Goal: Task Accomplishment & Management: Use online tool/utility

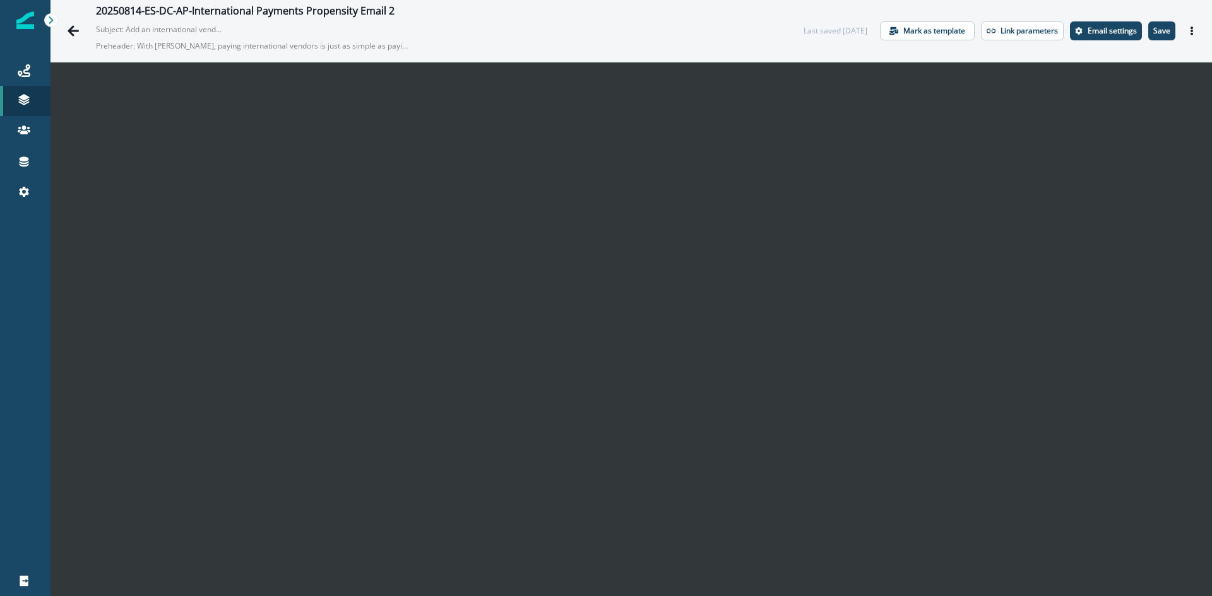
scroll to position [18, 0]
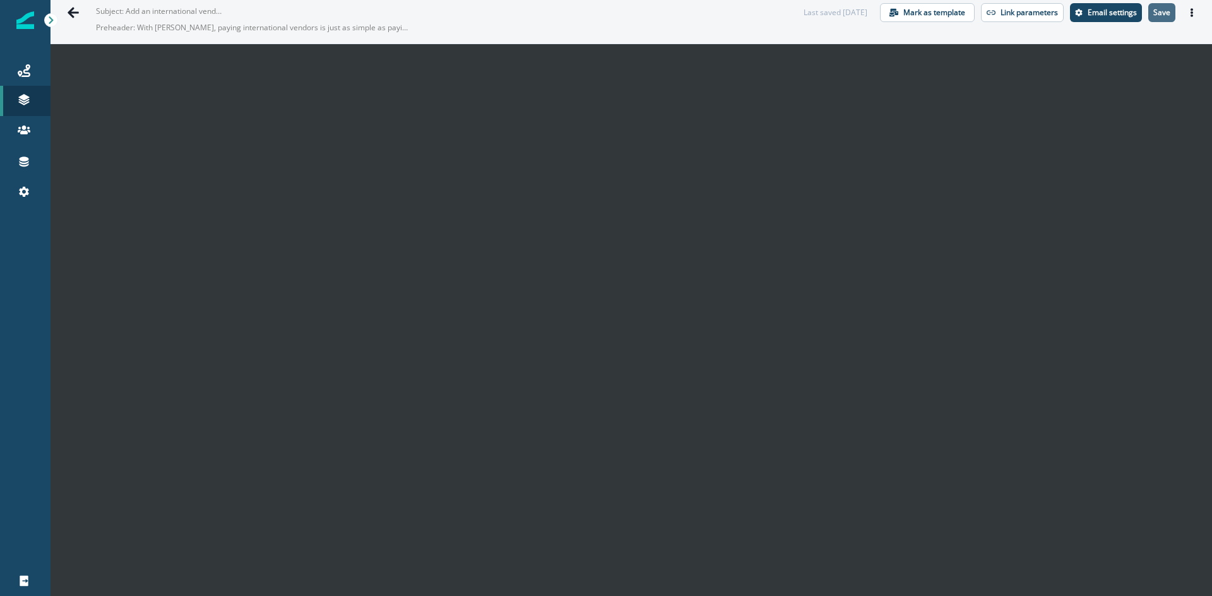
click at [1153, 13] on p "Save" at bounding box center [1161, 12] width 17 height 9
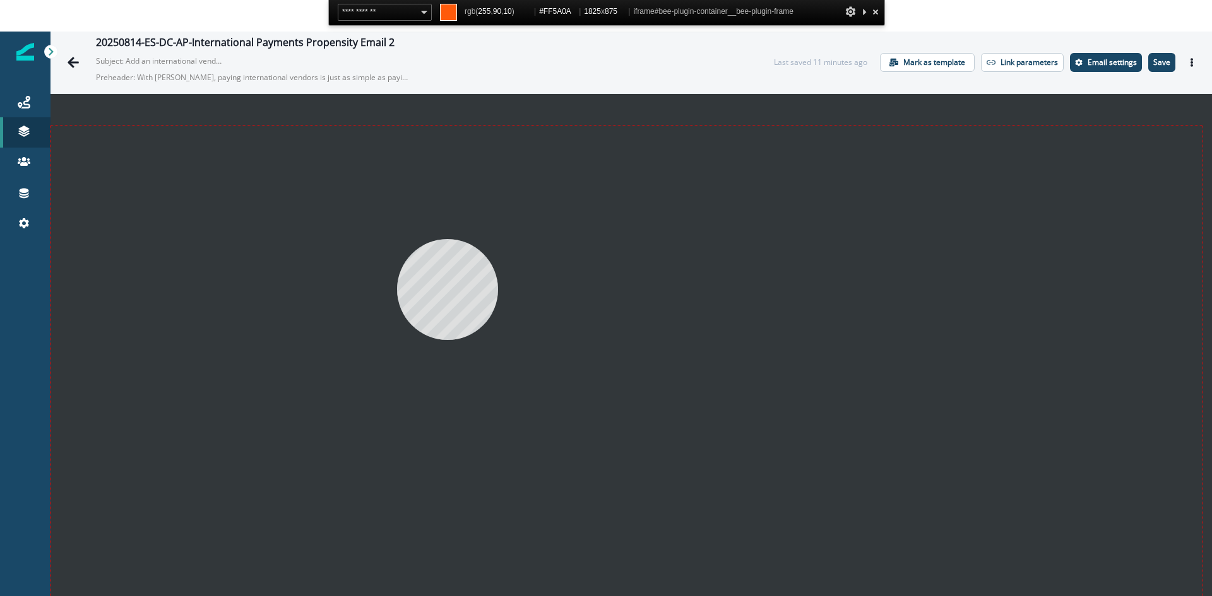
click at [397, 239] on div at bounding box center [626, 402] width 1152 height 552
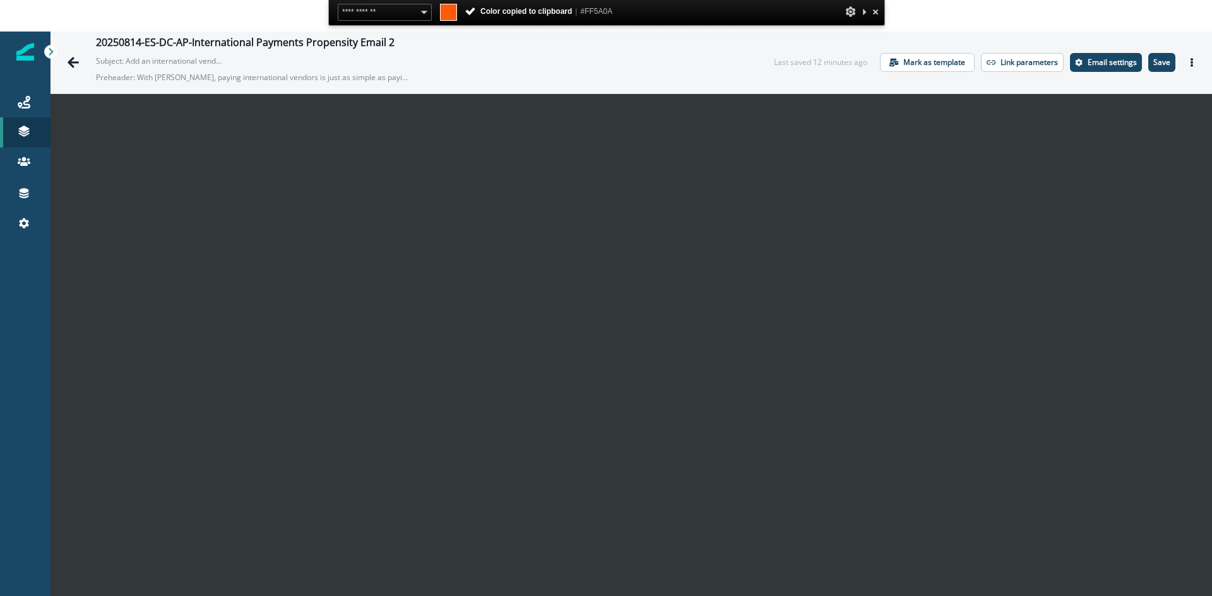
scroll to position [18, 0]
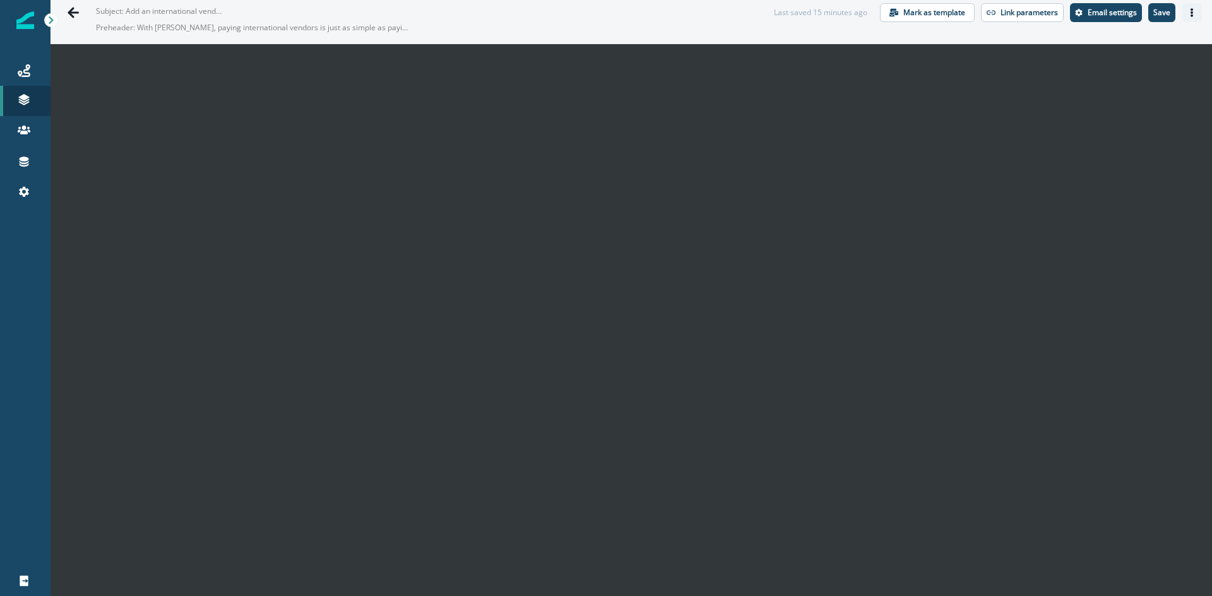
click at [1181, 15] on button "Actions" at bounding box center [1191, 12] width 20 height 19
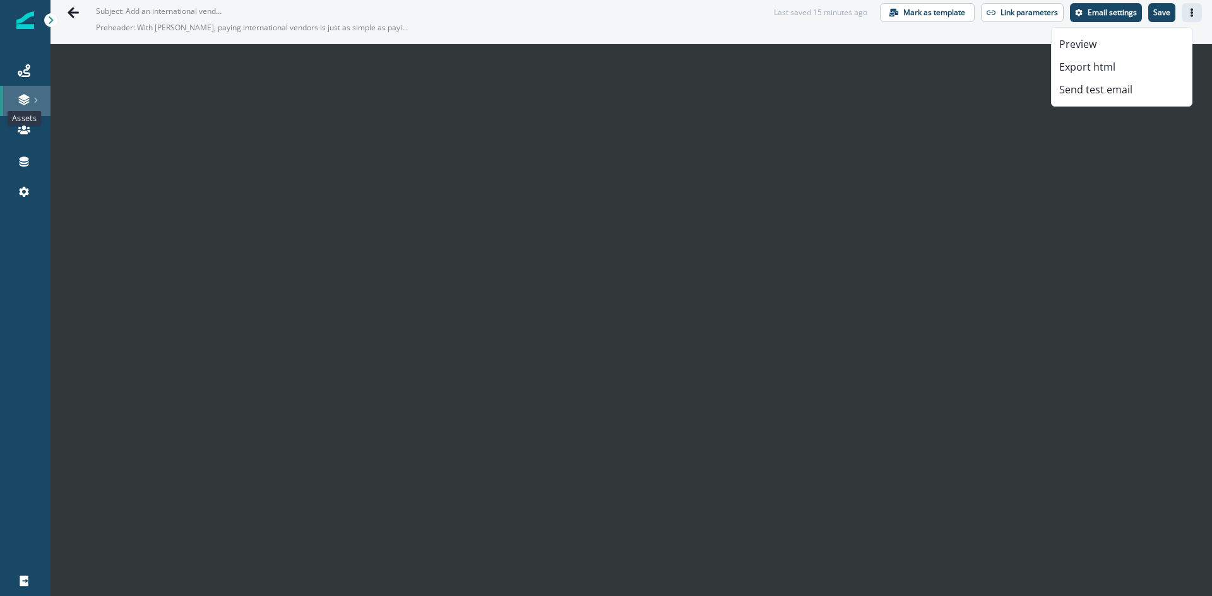
click at [20, 100] on icon at bounding box center [23, 101] width 11 height 4
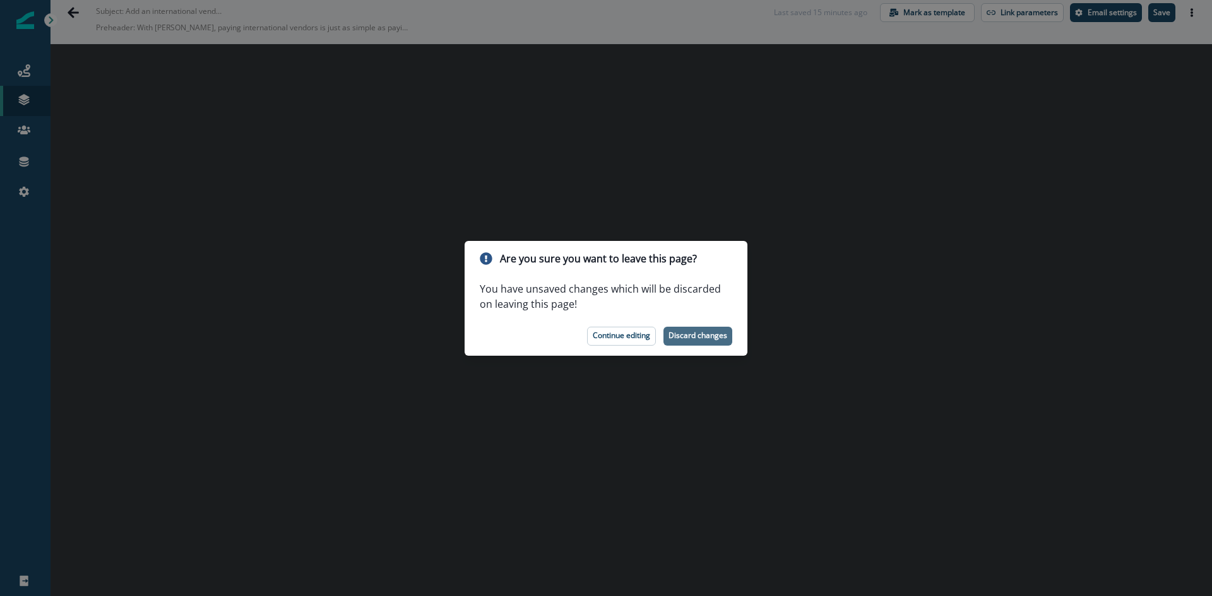
click at [694, 334] on p "Discard changes" at bounding box center [697, 335] width 59 height 9
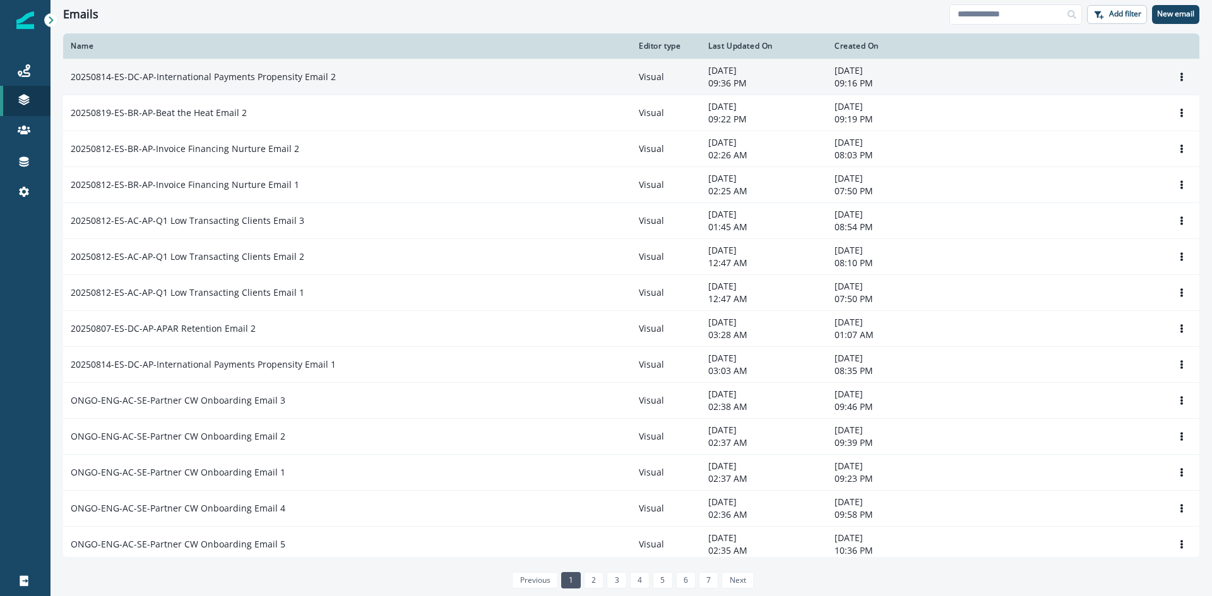
click at [264, 81] on p "20250814-ES-DC-AP-International Payments Propensity Email 2" at bounding box center [203, 77] width 265 height 13
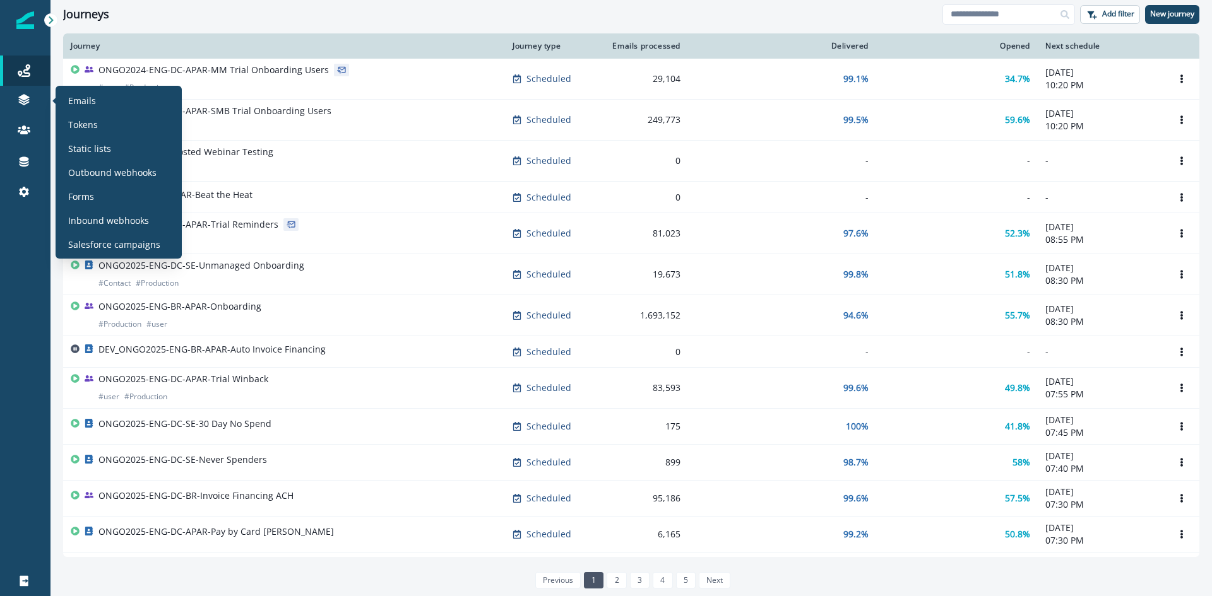
click at [98, 112] on div "Emails Tokens Static lists Outbound webhooks Forms Inbound webhooks Salesforce …" at bounding box center [119, 172] width 116 height 163
click at [99, 104] on div "Emails" at bounding box center [119, 100] width 116 height 19
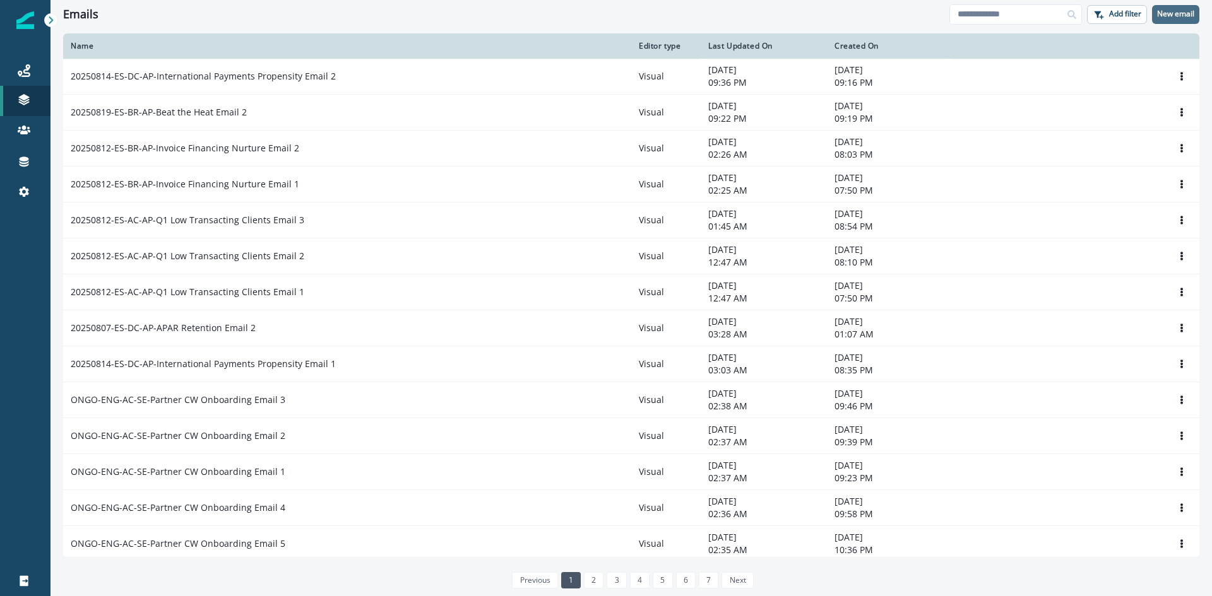
click at [1172, 18] on p "New email" at bounding box center [1175, 13] width 37 height 9
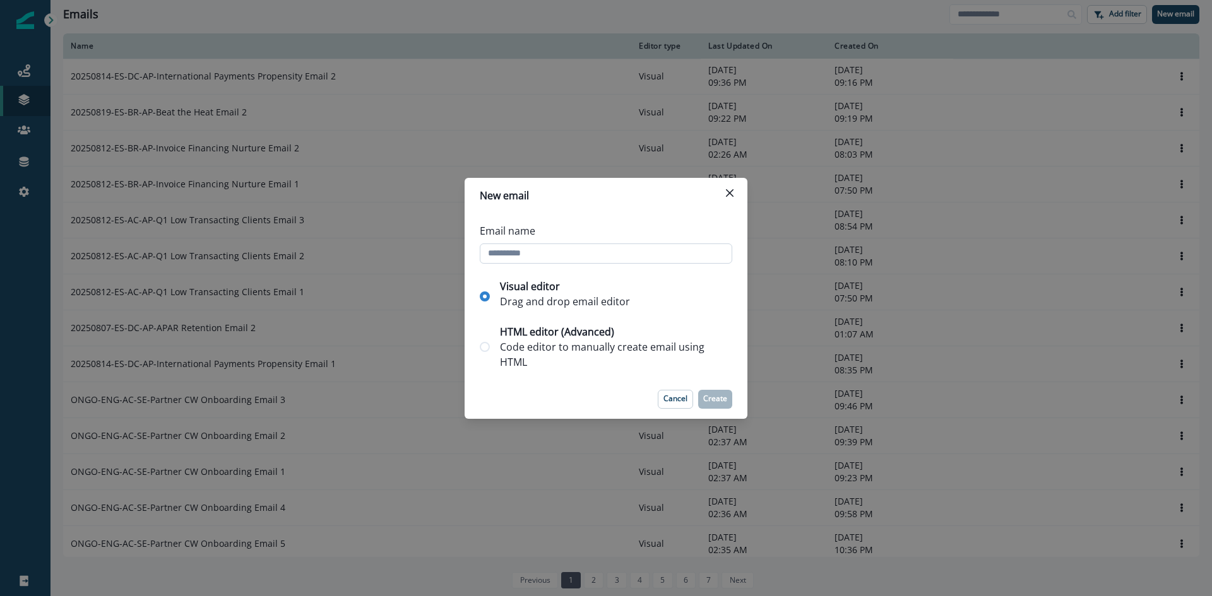
paste input "**********"
type input "**********"
click at [715, 406] on button "Create" at bounding box center [715, 399] width 34 height 19
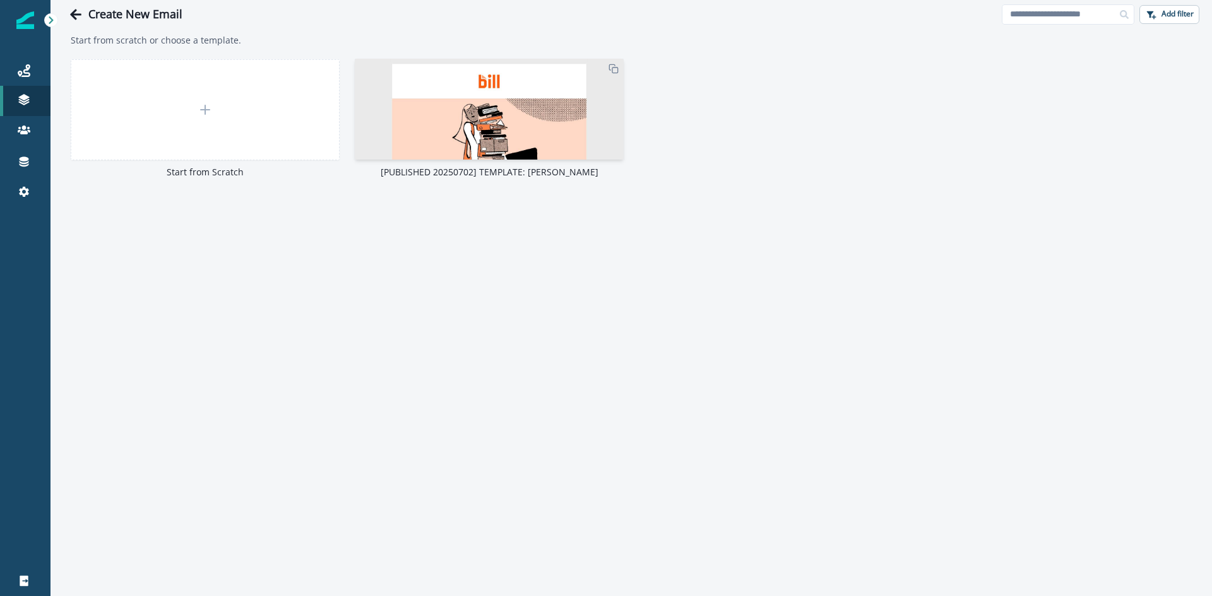
click at [487, 105] on img at bounding box center [489, 449] width 269 height 781
click at [444, 107] on img at bounding box center [489, 449] width 269 height 781
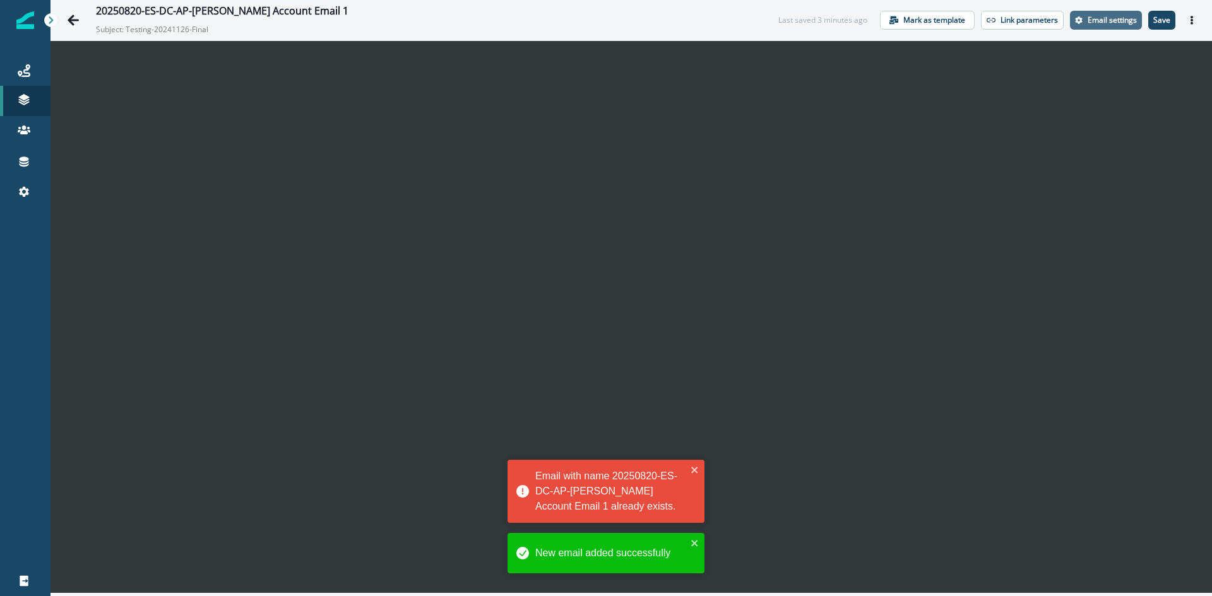
click at [1106, 16] on p "Email settings" at bounding box center [1111, 20] width 49 height 9
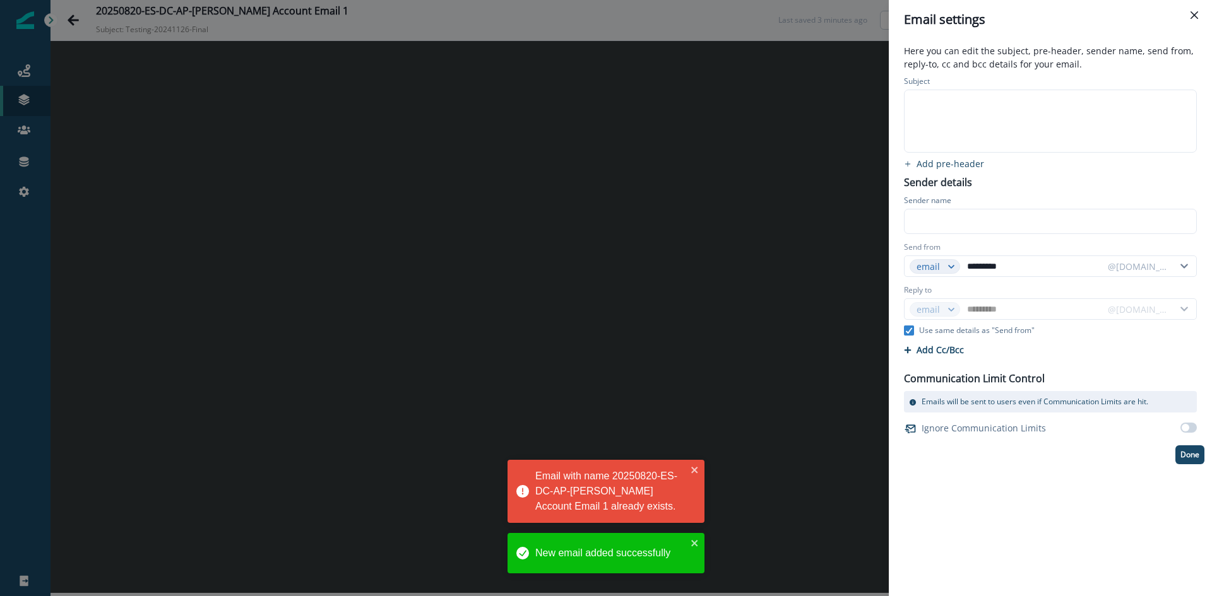
click at [957, 109] on div at bounding box center [1049, 102] width 290 height 19
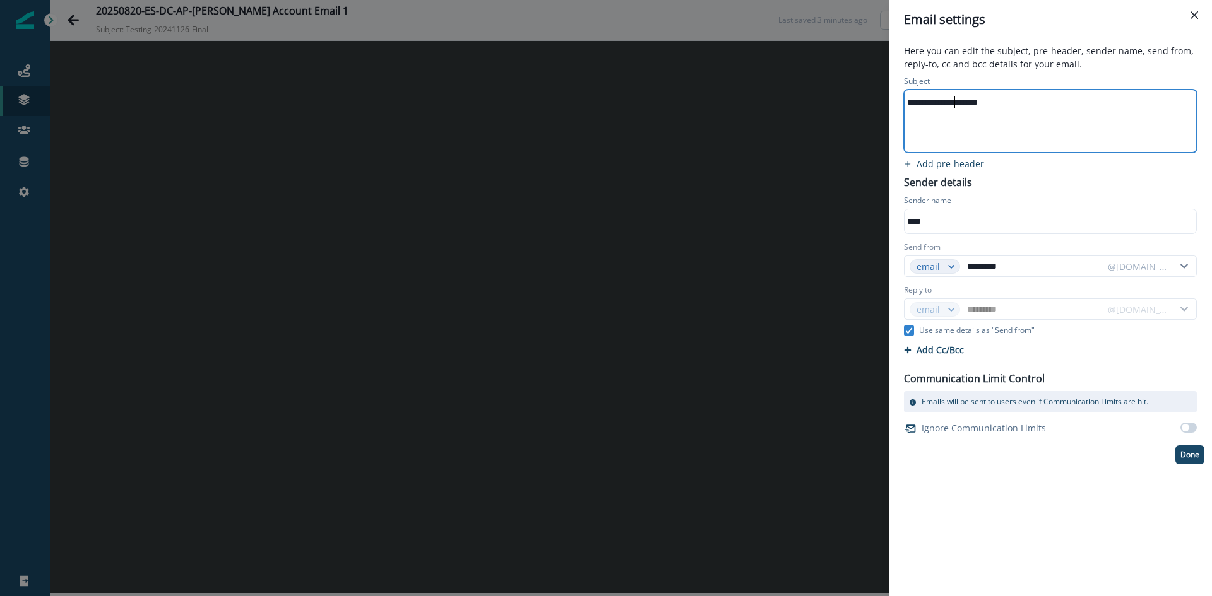
click at [957, 109] on div "**********" at bounding box center [1049, 102] width 290 height 19
click at [936, 157] on div "**********" at bounding box center [1050, 268] width 308 height 391
click at [936, 162] on p "Add pre-header" at bounding box center [950, 164] width 68 height 12
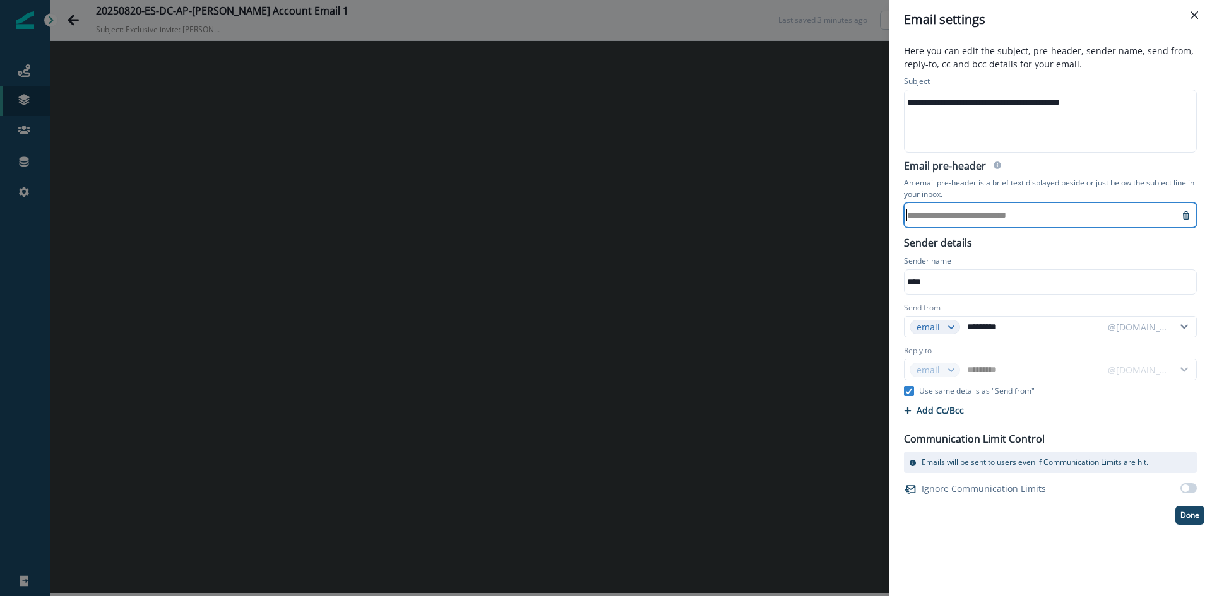
click at [951, 213] on div "**********" at bounding box center [1041, 215] width 274 height 19
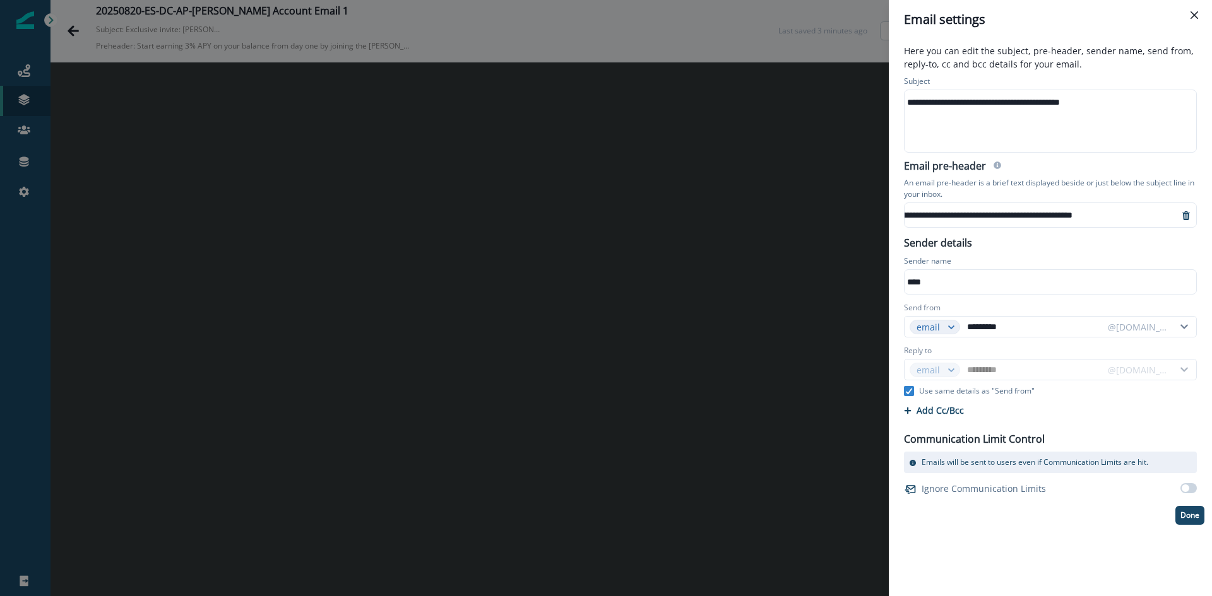
click at [1002, 243] on div "**********" at bounding box center [1050, 299] width 308 height 452
click at [942, 391] on p "Use same details as "Send from"" at bounding box center [976, 391] width 115 height 11
click at [1027, 375] on input "*********" at bounding box center [1033, 370] width 138 height 20
type input "**********"
click at [1186, 516] on p "Done" at bounding box center [1189, 515] width 19 height 9
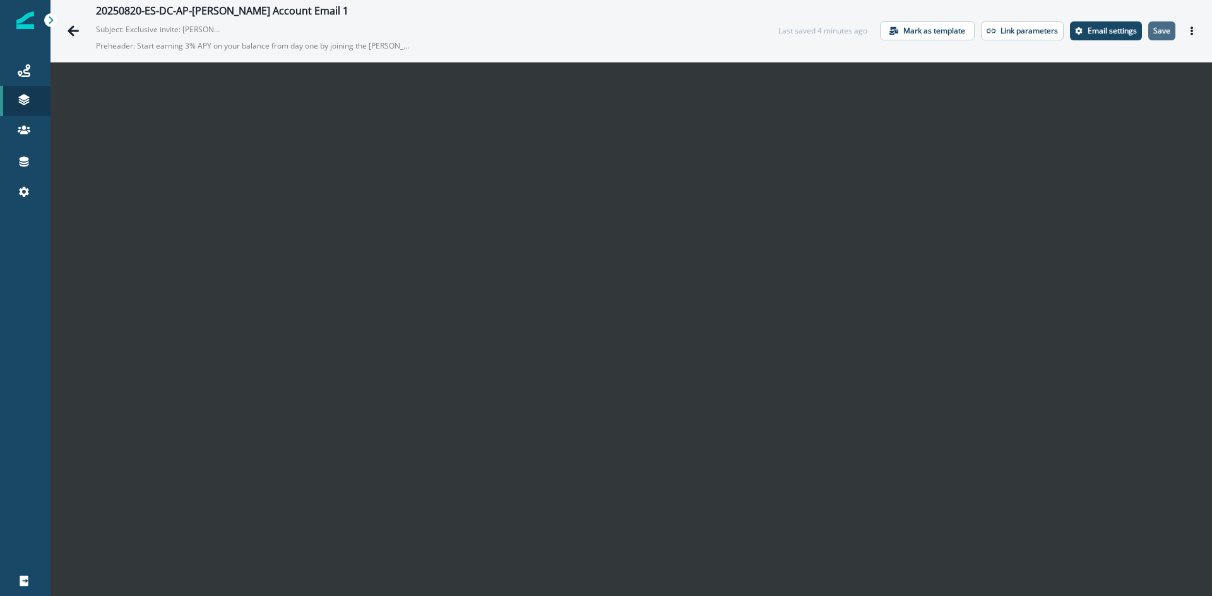
click at [1153, 31] on p "Save" at bounding box center [1161, 31] width 17 height 9
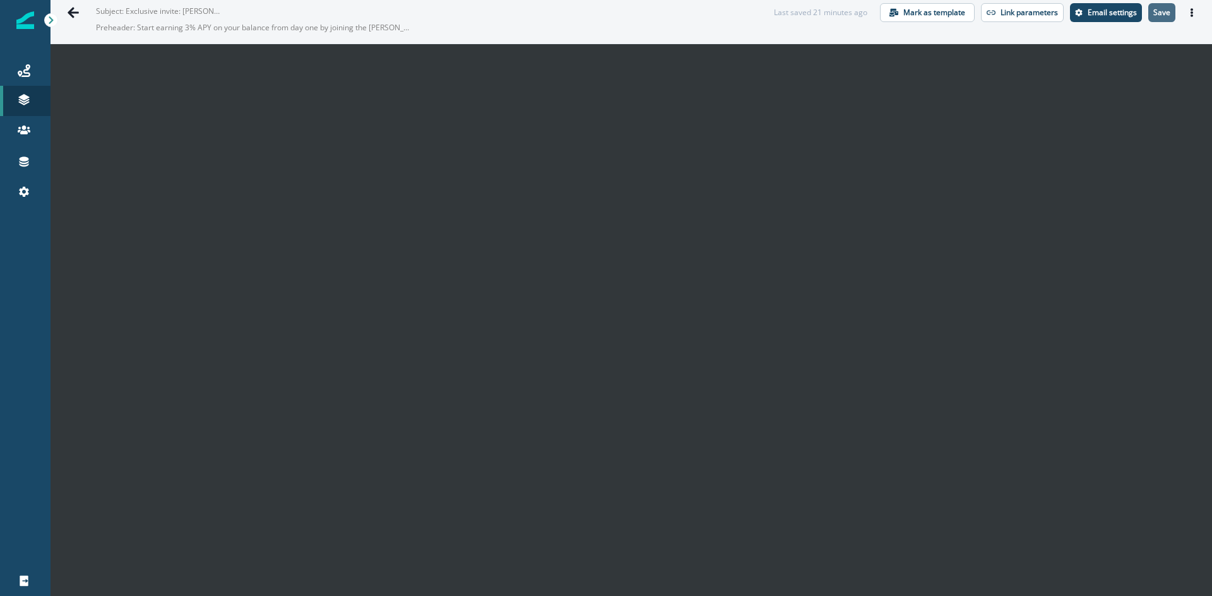
click at [1151, 18] on button "Save" at bounding box center [1161, 12] width 27 height 19
click at [1181, 15] on button "Actions" at bounding box center [1191, 12] width 20 height 19
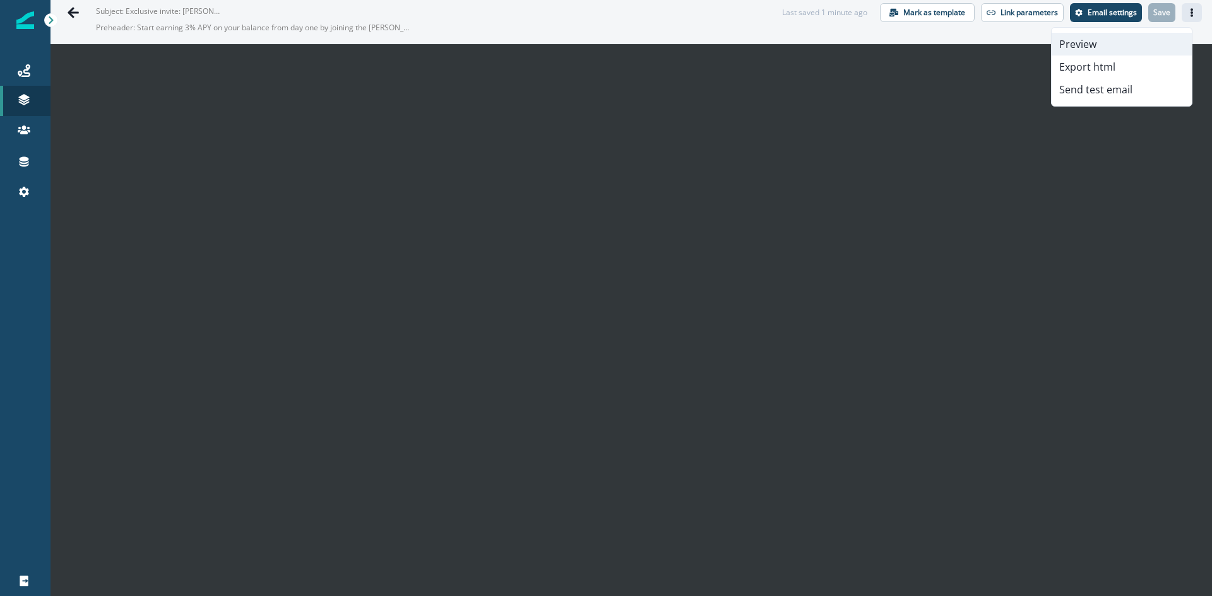
click at [1090, 43] on button "Preview" at bounding box center [1121, 44] width 140 height 23
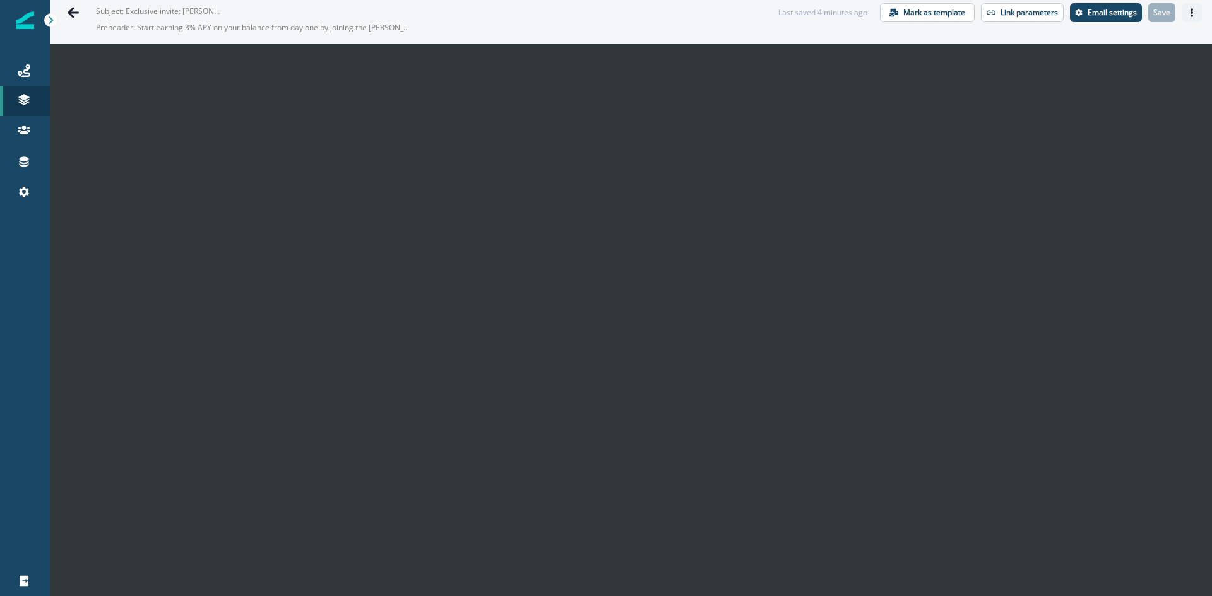
click at [1187, 16] on icon "Actions" at bounding box center [1191, 12] width 9 height 9
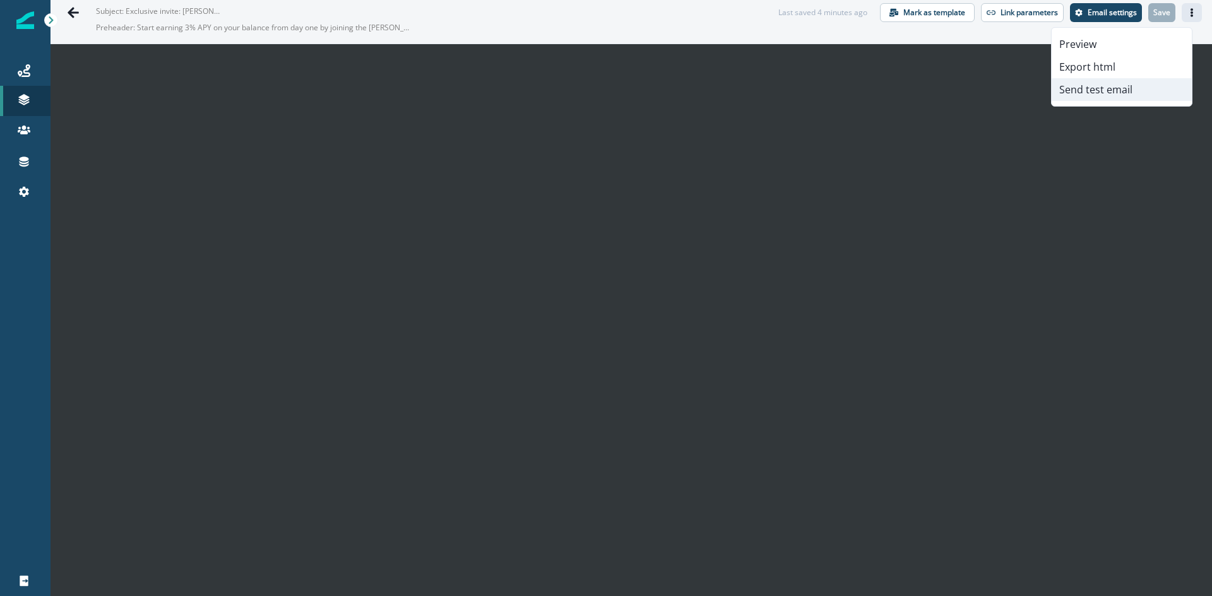
click at [1101, 87] on button "Send test email" at bounding box center [1121, 89] width 140 height 23
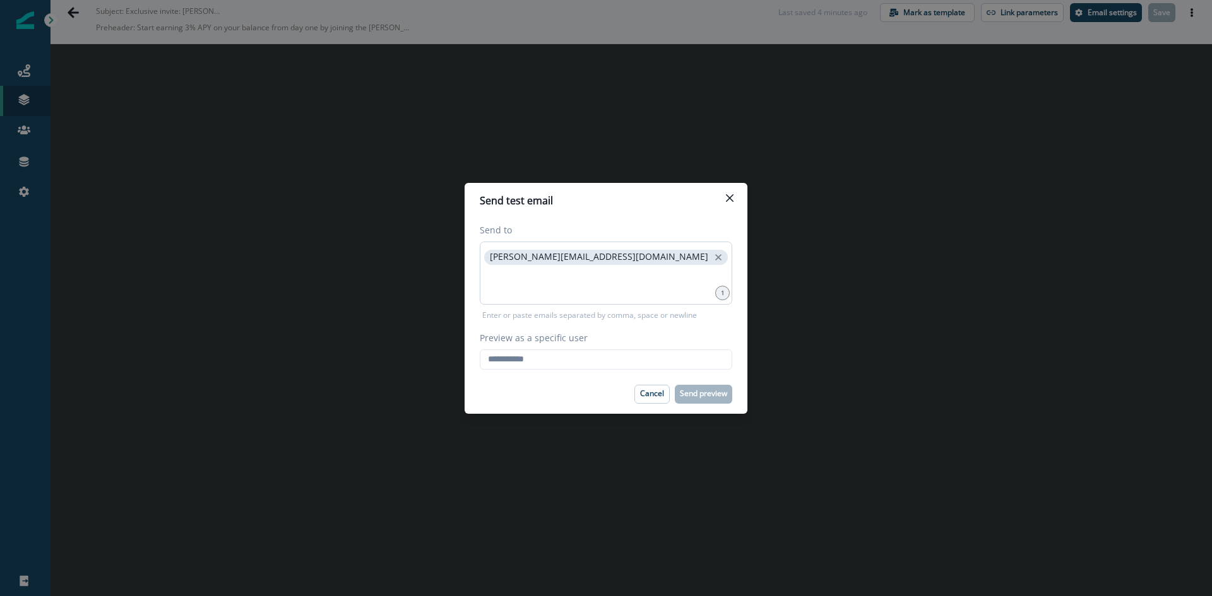
click at [651, 266] on div "[PERSON_NAME][EMAIL_ADDRESS][DOMAIN_NAME]" at bounding box center [606, 273] width 252 height 63
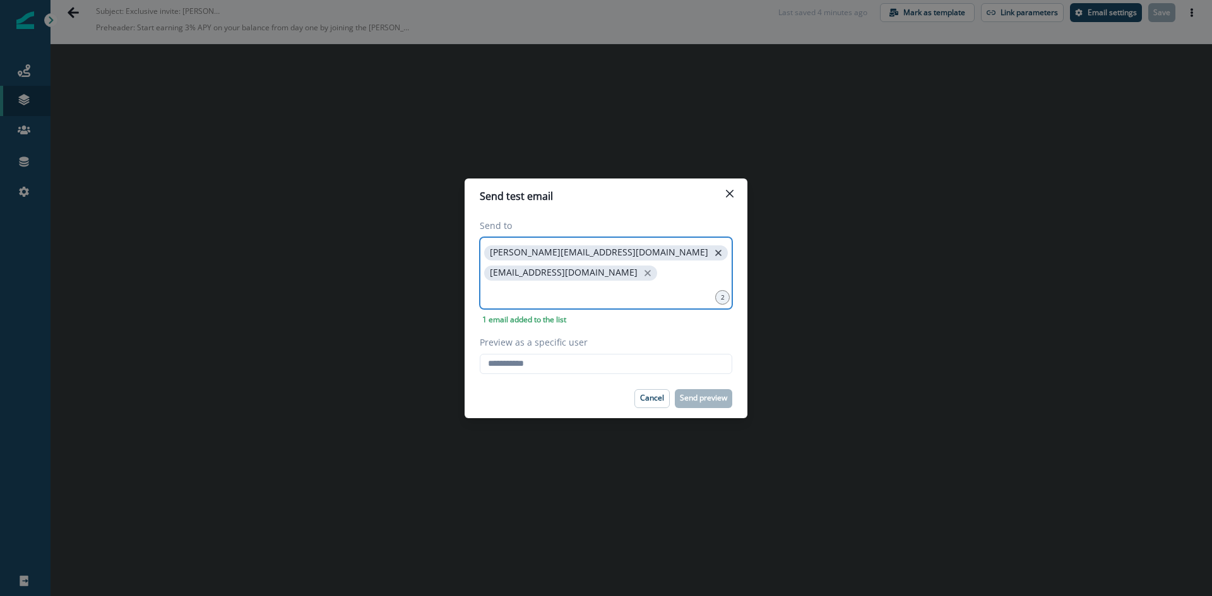
click at [712, 255] on icon "close" at bounding box center [717, 252] width 11 height 11
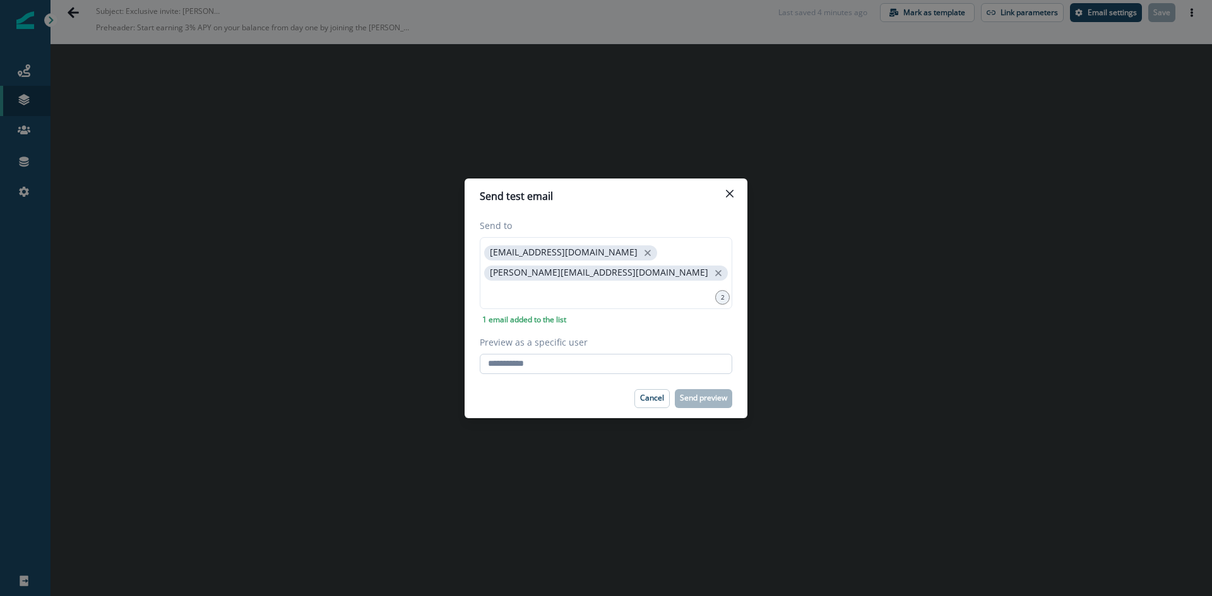
click at [533, 358] on input "Preview as a specific user" at bounding box center [606, 364] width 252 height 20
type input "**********"
click at [691, 398] on p "Send preview" at bounding box center [703, 398] width 47 height 9
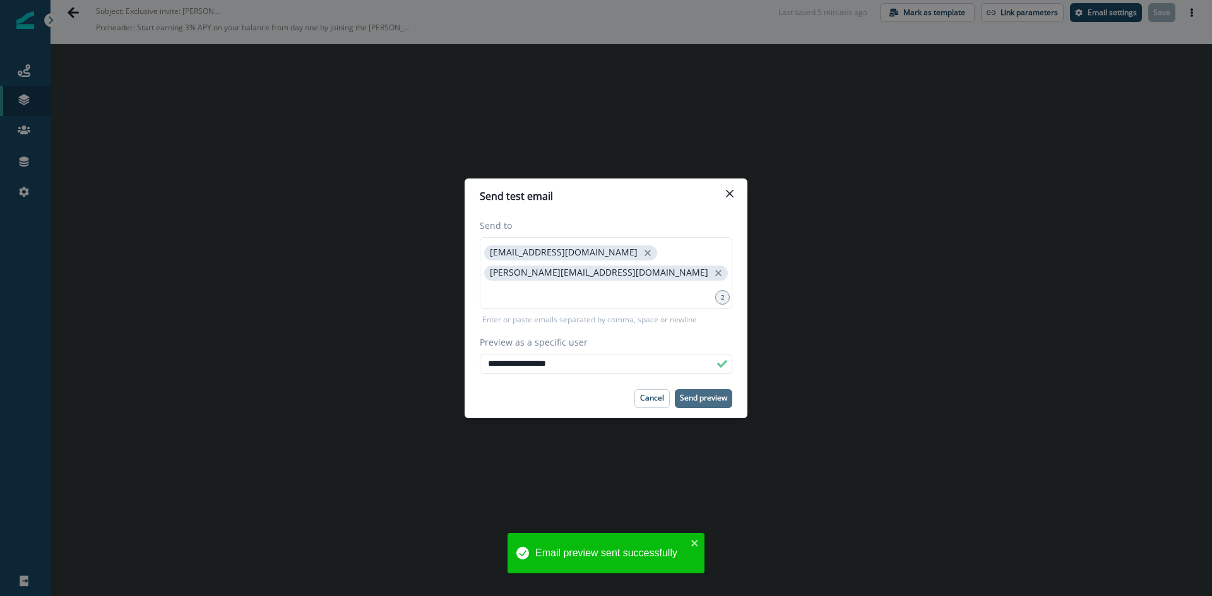
click at [878, 381] on div "**********" at bounding box center [606, 298] width 1212 height 596
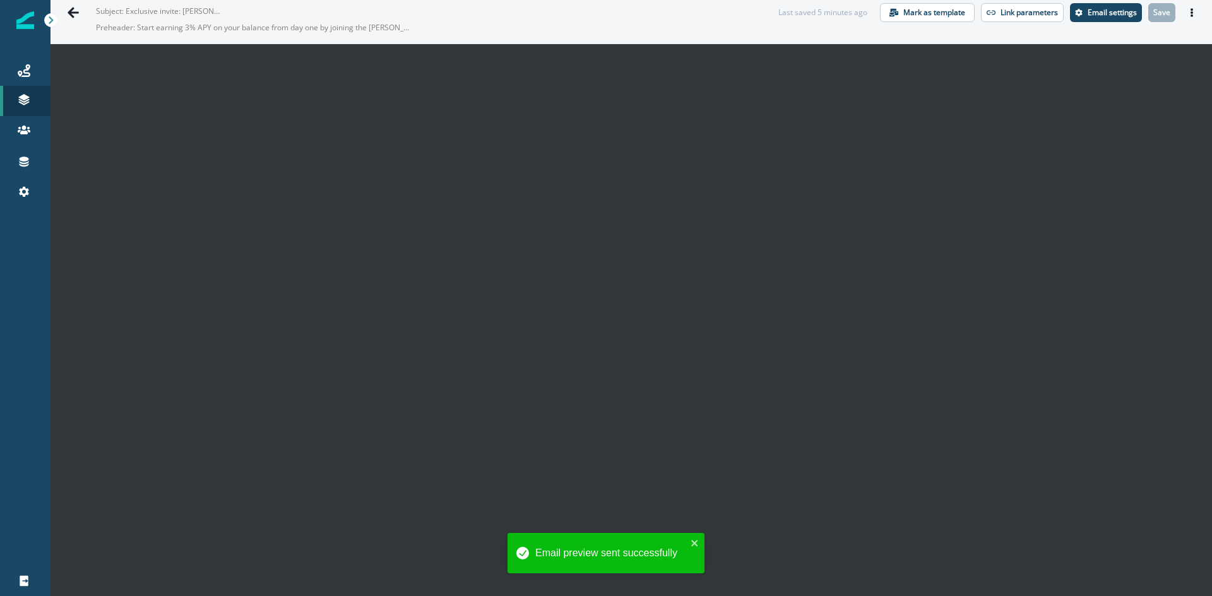
scroll to position [0, 0]
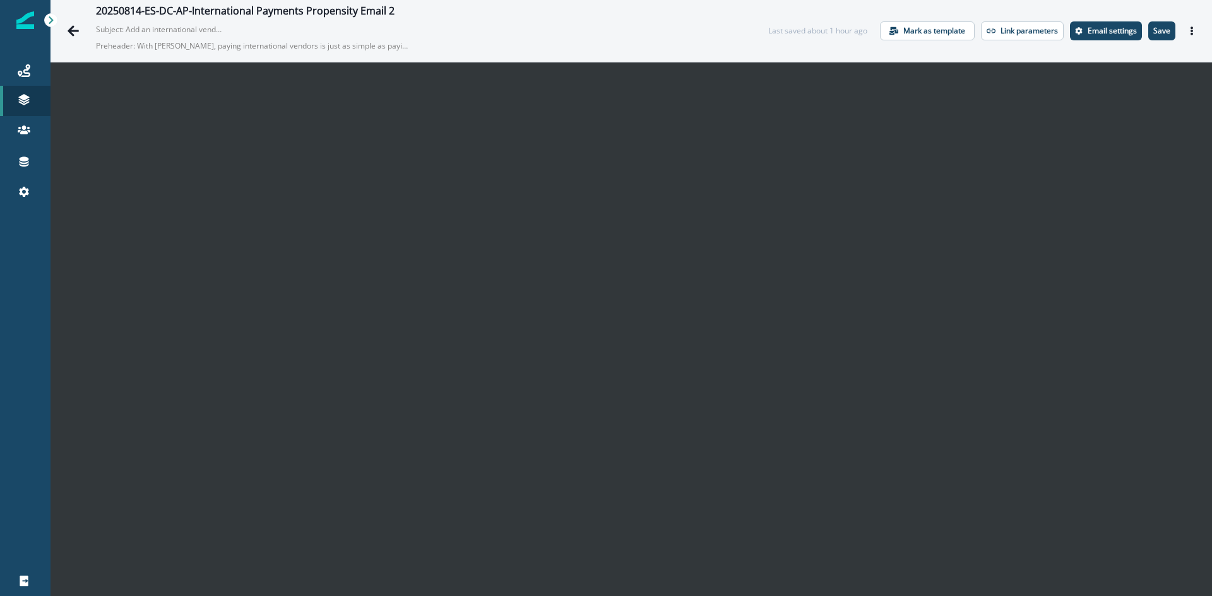
click at [1157, 30] on p "Save" at bounding box center [1161, 31] width 17 height 9
click at [1187, 32] on icon "Actions" at bounding box center [1191, 31] width 9 height 9
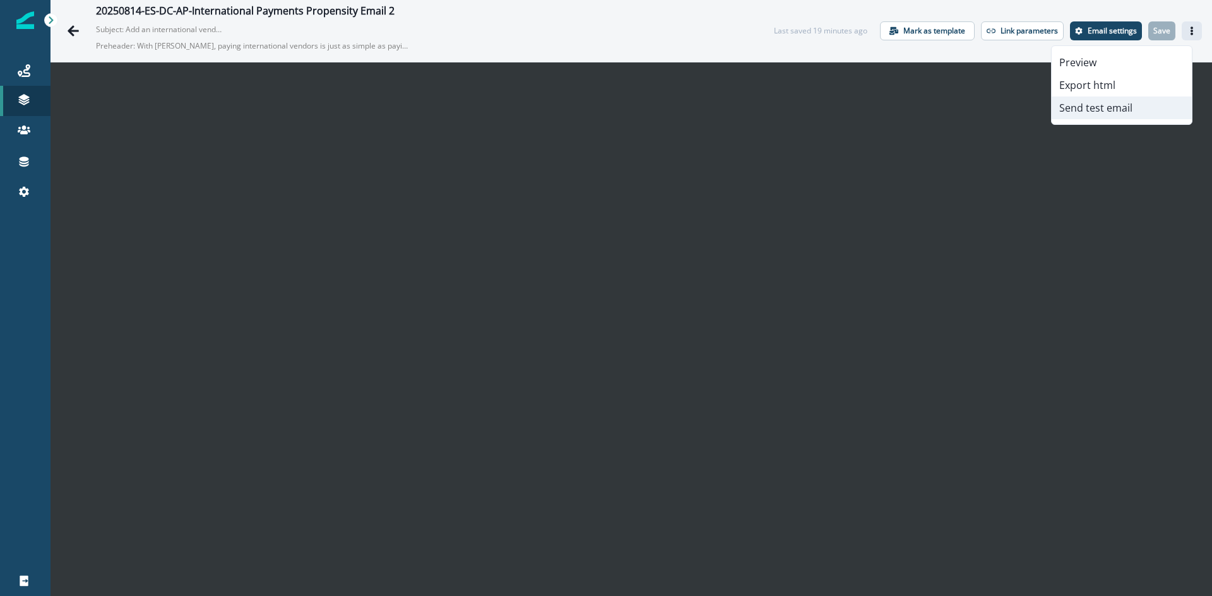
click at [1091, 105] on button "Send test email" at bounding box center [1121, 108] width 140 height 23
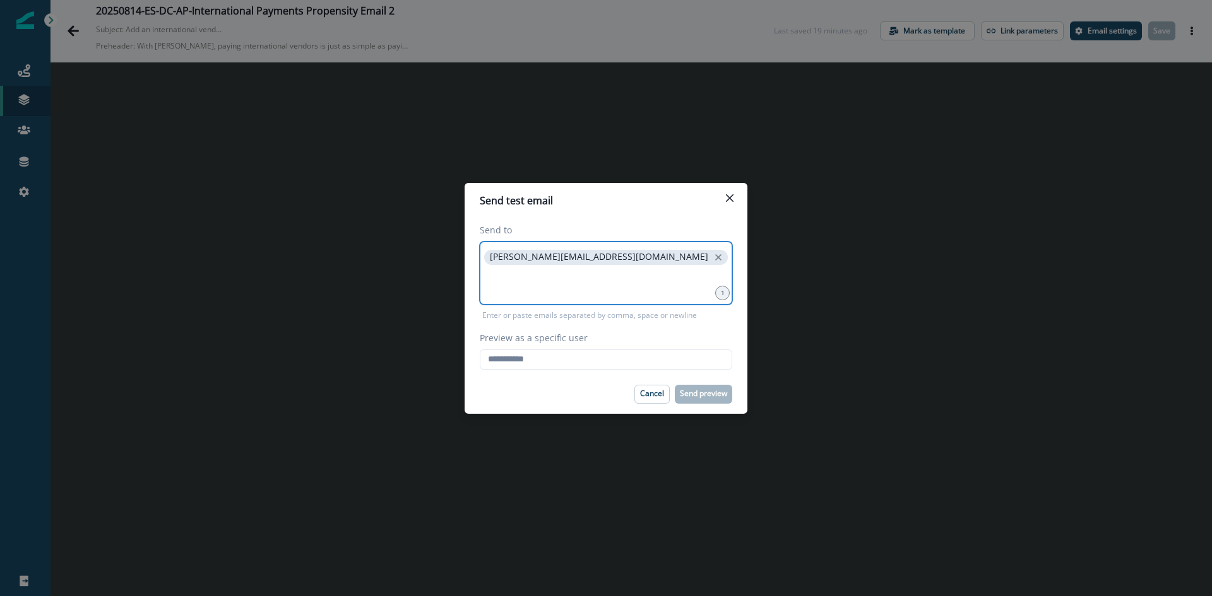
click at [561, 274] on input at bounding box center [605, 283] width 249 height 25
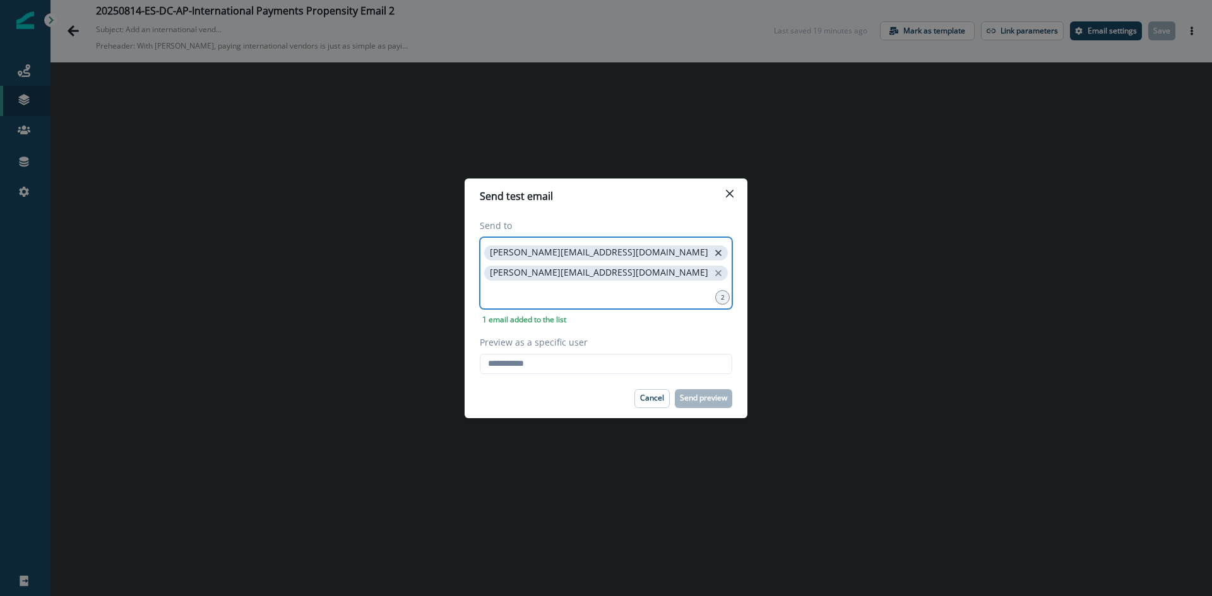
click at [712, 256] on icon "close" at bounding box center [717, 252] width 11 height 11
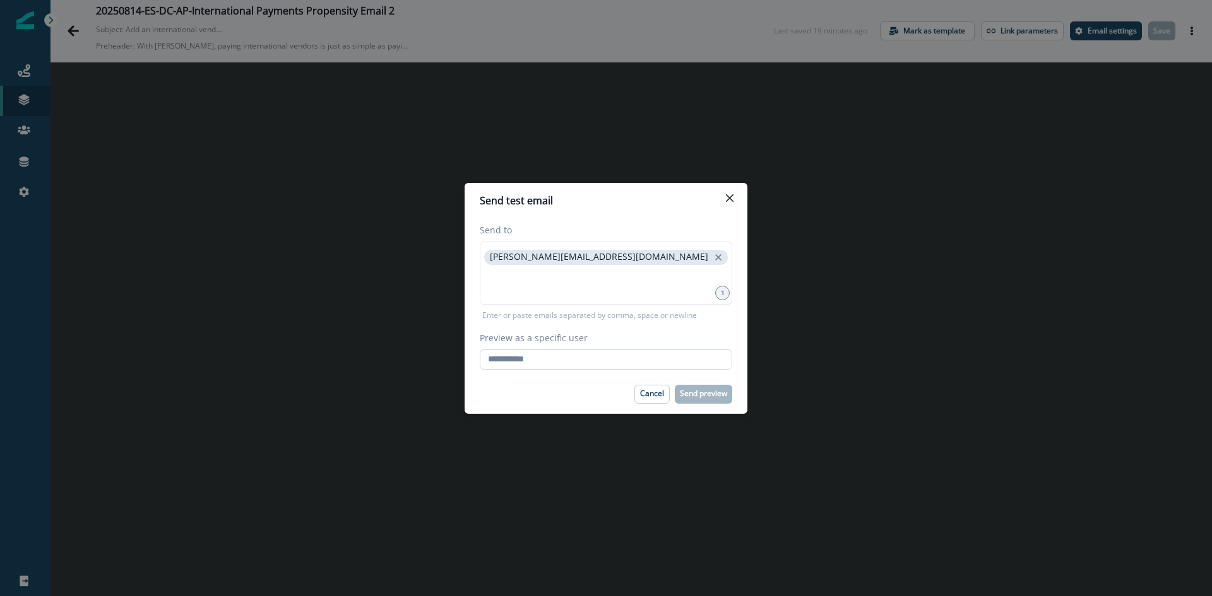
click at [529, 367] on input "Preview as a specific user" at bounding box center [606, 360] width 252 height 20
click at [523, 278] on input at bounding box center [605, 283] width 249 height 25
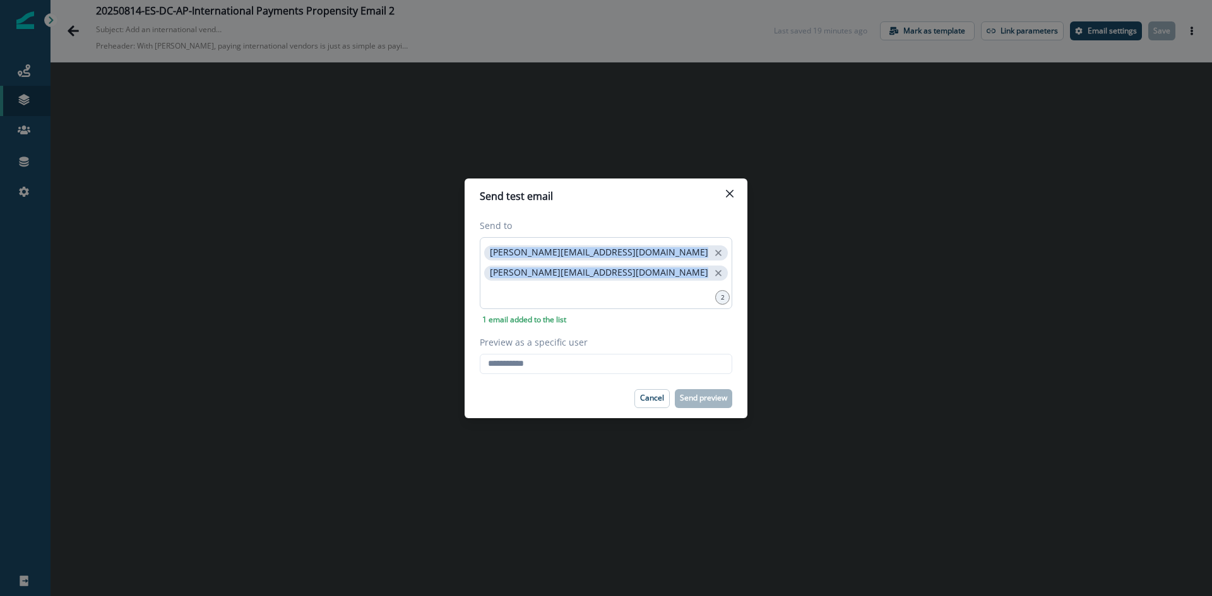
drag, startPoint x: 647, startPoint y: 278, endPoint x: 483, endPoint y: 246, distance: 167.1
click at [483, 246] on div "archie.agrawal@hq.bill.com makenzie.owen@hq.bill.com" at bounding box center [606, 273] width 252 height 72
copy span "[PERSON_NAME][EMAIL_ADDRESS][DOMAIN_NAME]"
drag, startPoint x: 483, startPoint y: 249, endPoint x: 609, endPoint y: 275, distance: 128.3
click at [609, 275] on div "archie.agrawal@hq.bill.com makenzie.owen@hq.bill.com" at bounding box center [606, 273] width 252 height 72
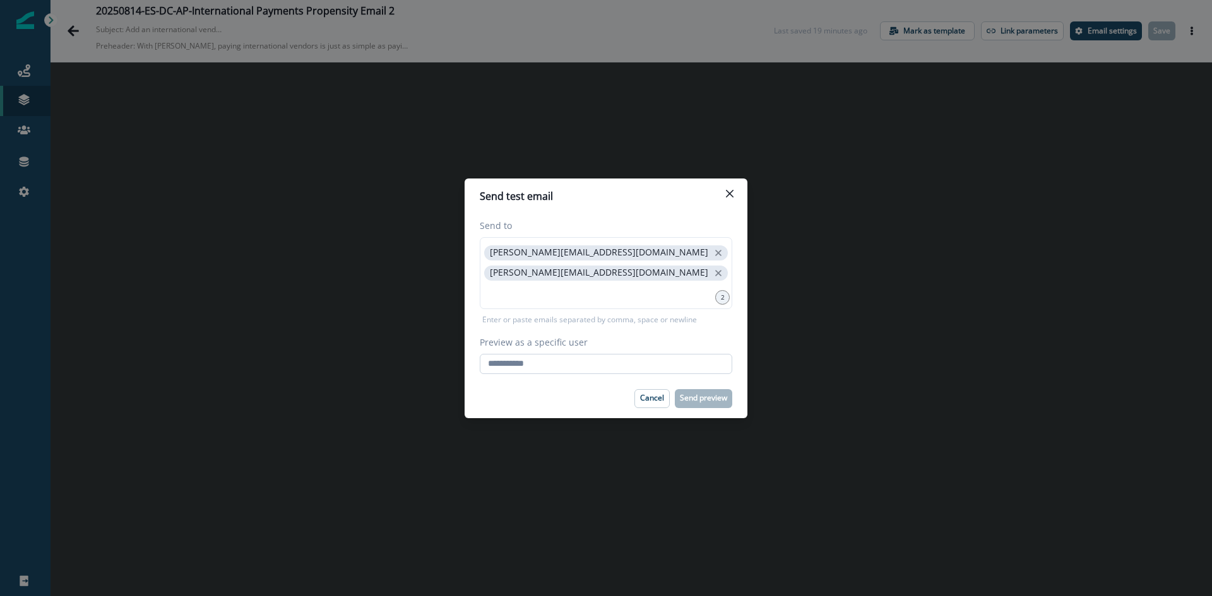
click at [553, 367] on input "Preview as a specific user" at bounding box center [606, 364] width 252 height 20
type input "**********"
click at [721, 399] on p "Send preview" at bounding box center [703, 398] width 47 height 9
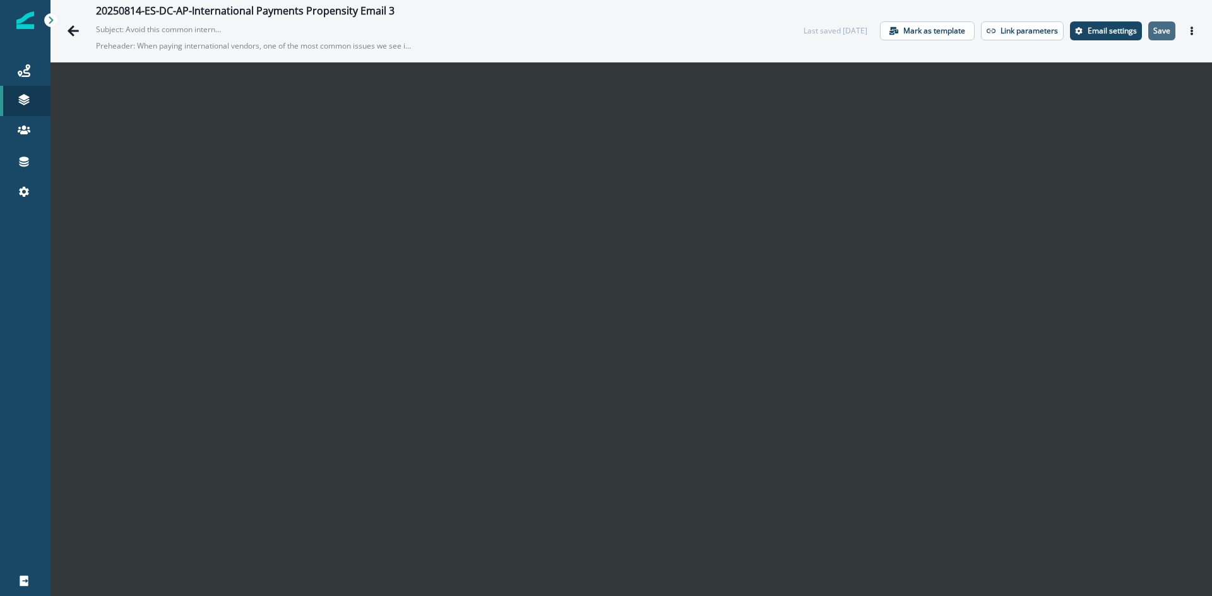
click at [1159, 22] on button "Save" at bounding box center [1161, 30] width 27 height 19
click at [1160, 30] on p "Save" at bounding box center [1161, 31] width 17 height 9
click at [1190, 28] on icon "Actions" at bounding box center [1191, 31] width 3 height 9
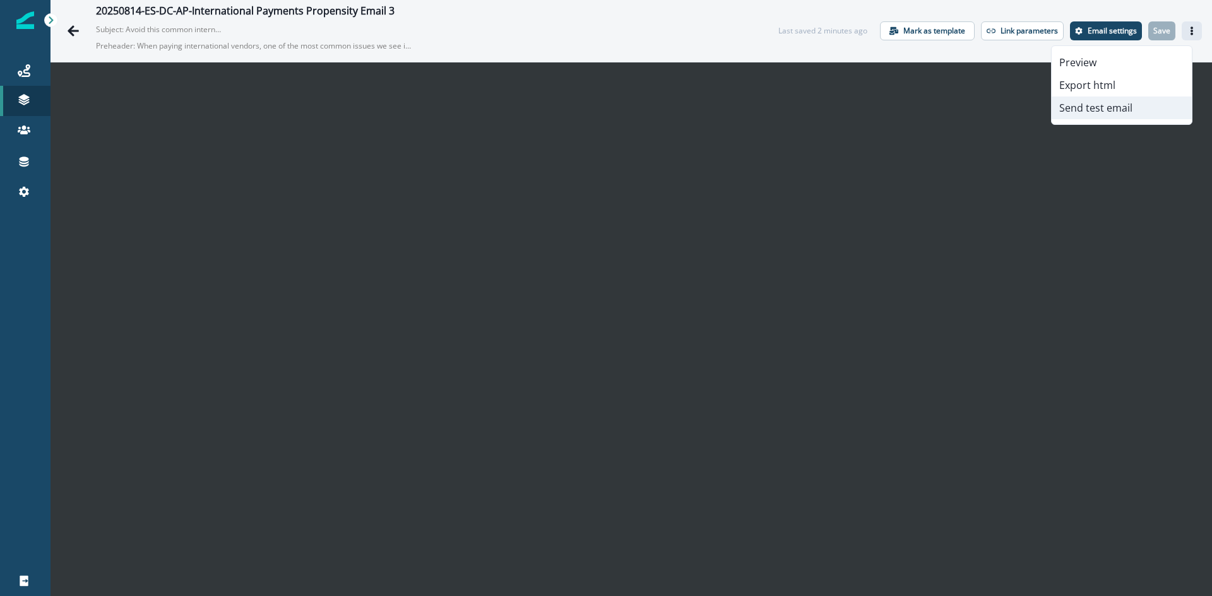
click at [1083, 113] on button "Send test email" at bounding box center [1121, 108] width 140 height 23
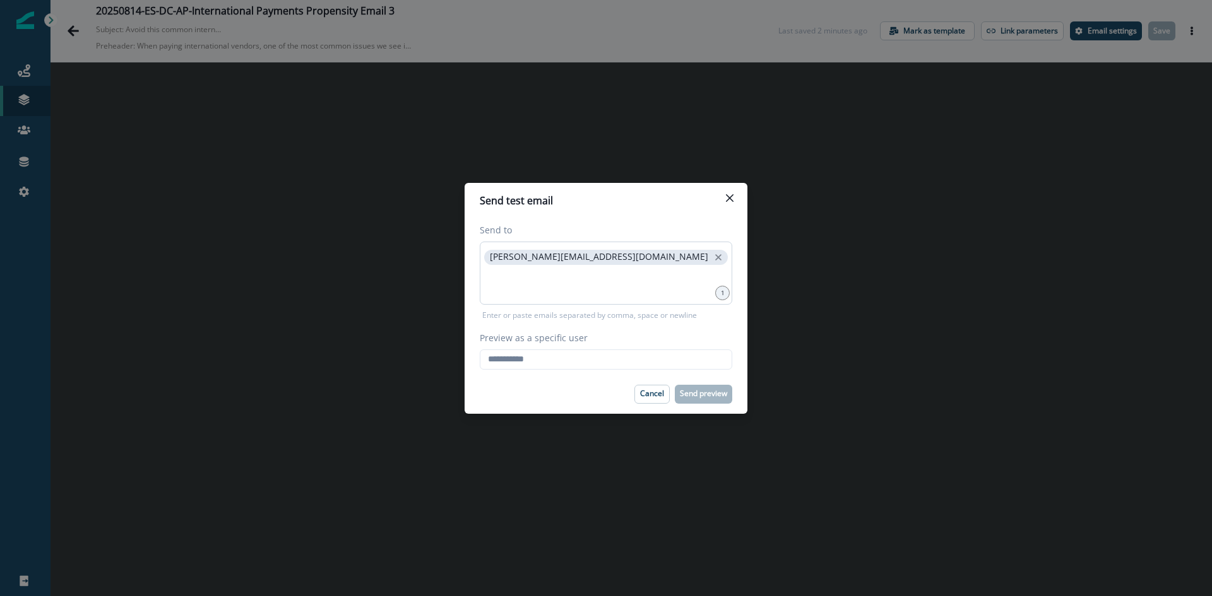
click at [572, 299] on div "[PERSON_NAME][EMAIL_ADDRESS][DOMAIN_NAME]" at bounding box center [606, 273] width 252 height 63
click at [715, 256] on icon "close" at bounding box center [718, 257] width 6 height 6
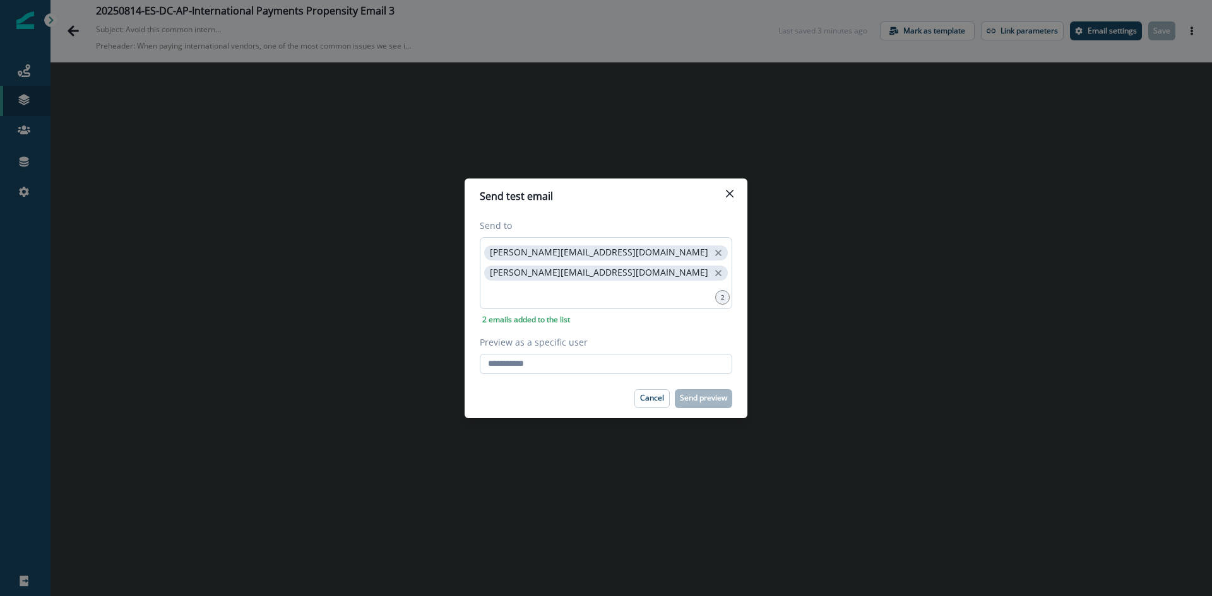
click at [558, 371] on input "Preview as a specific user" at bounding box center [606, 364] width 252 height 20
type input "**********"
click at [697, 403] on button "Send preview" at bounding box center [703, 398] width 57 height 19
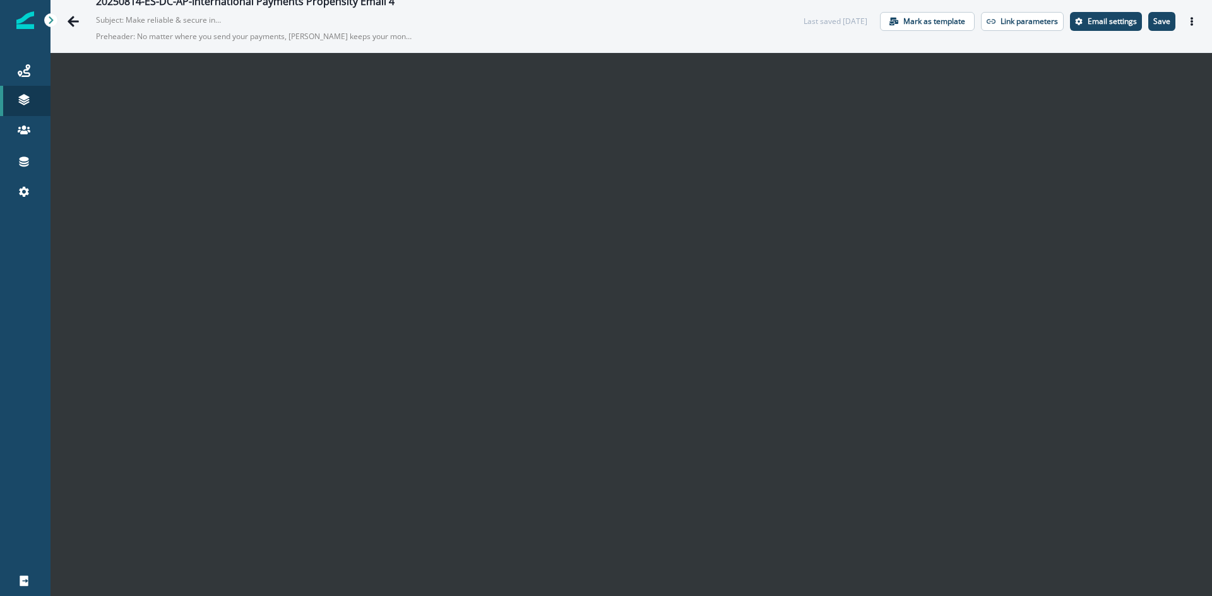
scroll to position [18, 0]
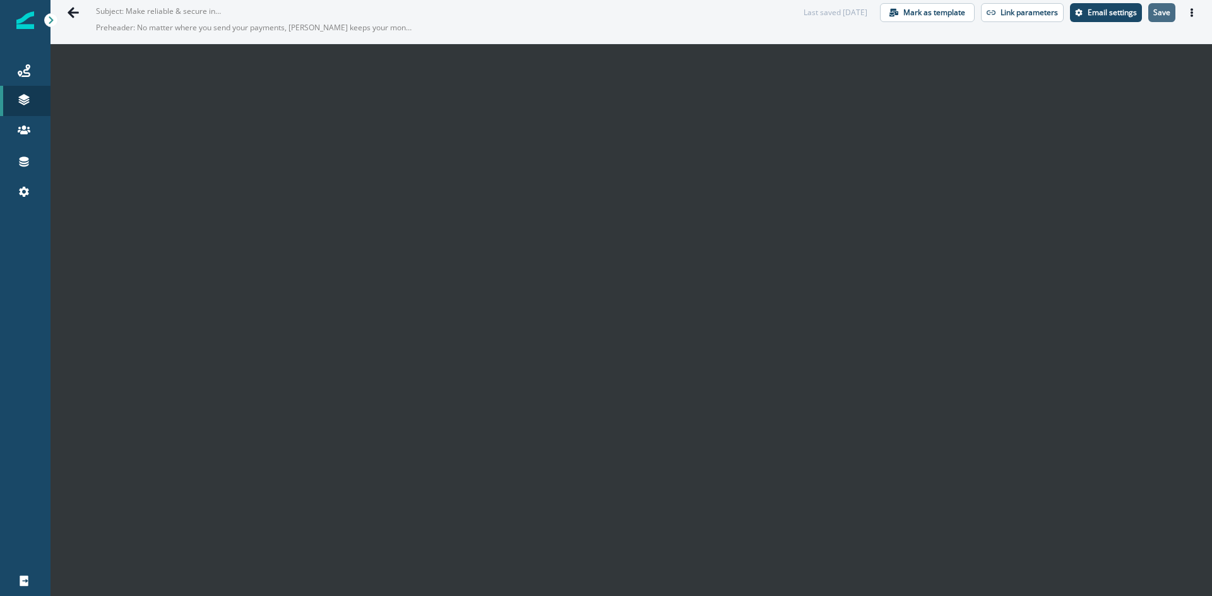
click at [1164, 19] on button "Save" at bounding box center [1161, 12] width 27 height 19
click at [1190, 9] on icon "Actions" at bounding box center [1191, 12] width 3 height 9
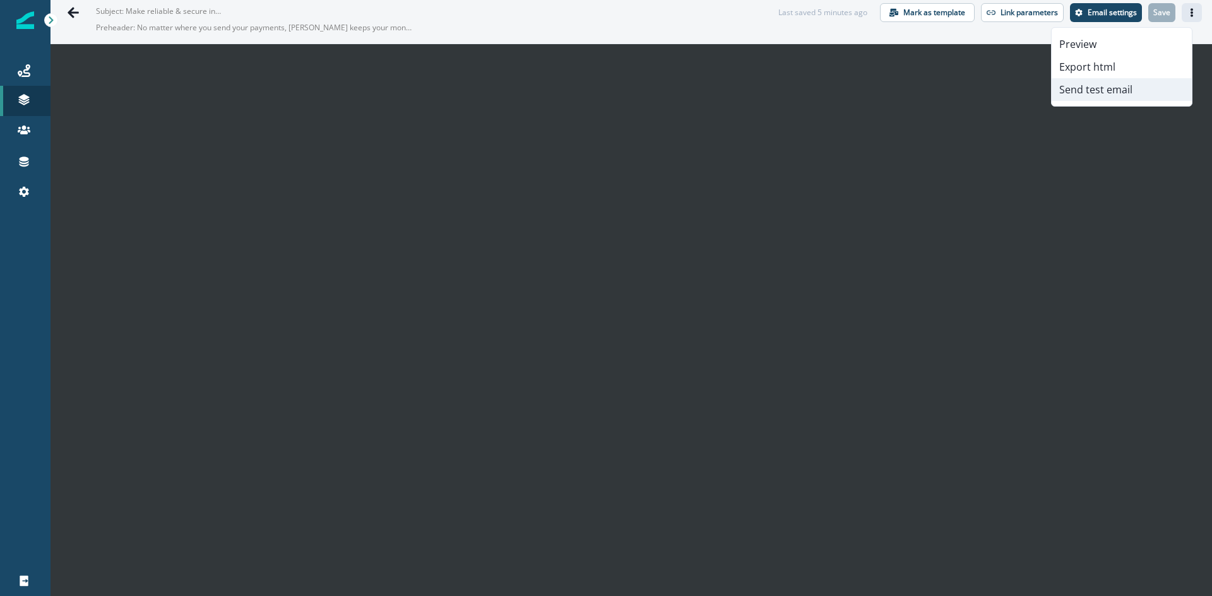
click at [1104, 90] on button "Send test email" at bounding box center [1121, 89] width 140 height 23
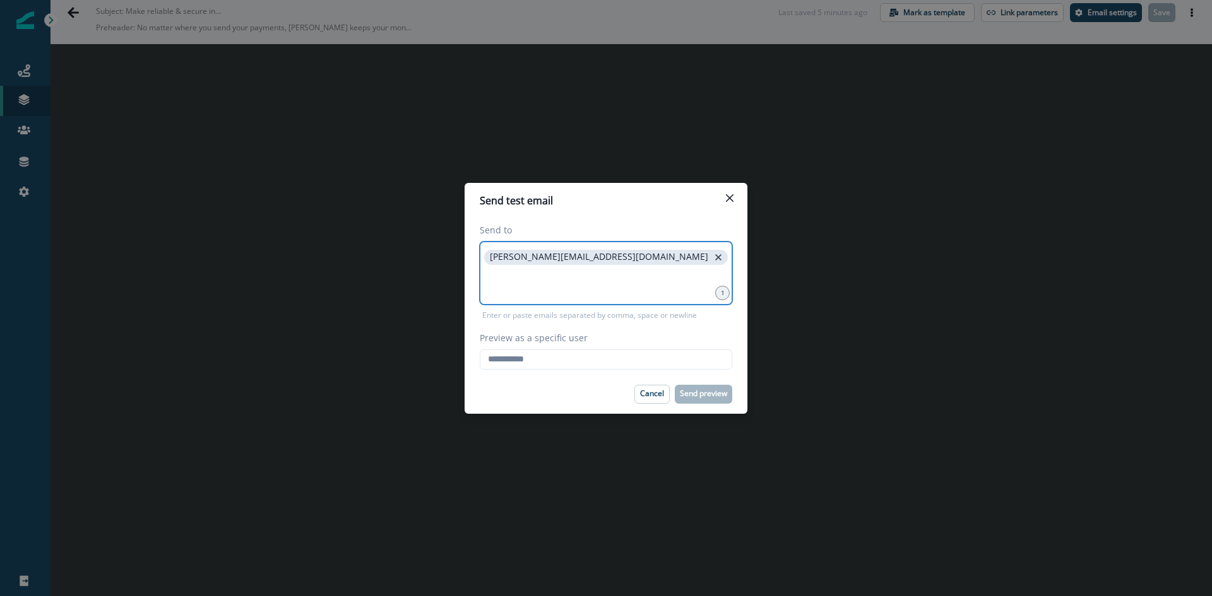
click at [712, 255] on icon "close" at bounding box center [717, 257] width 11 height 11
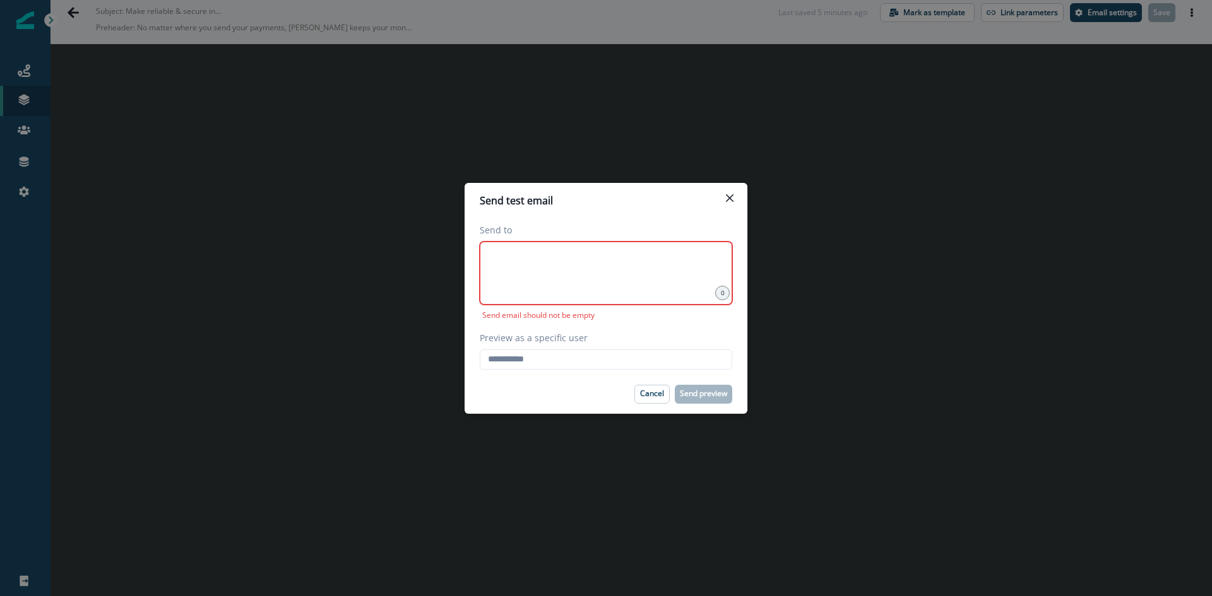
click at [557, 278] on div at bounding box center [606, 273] width 252 height 63
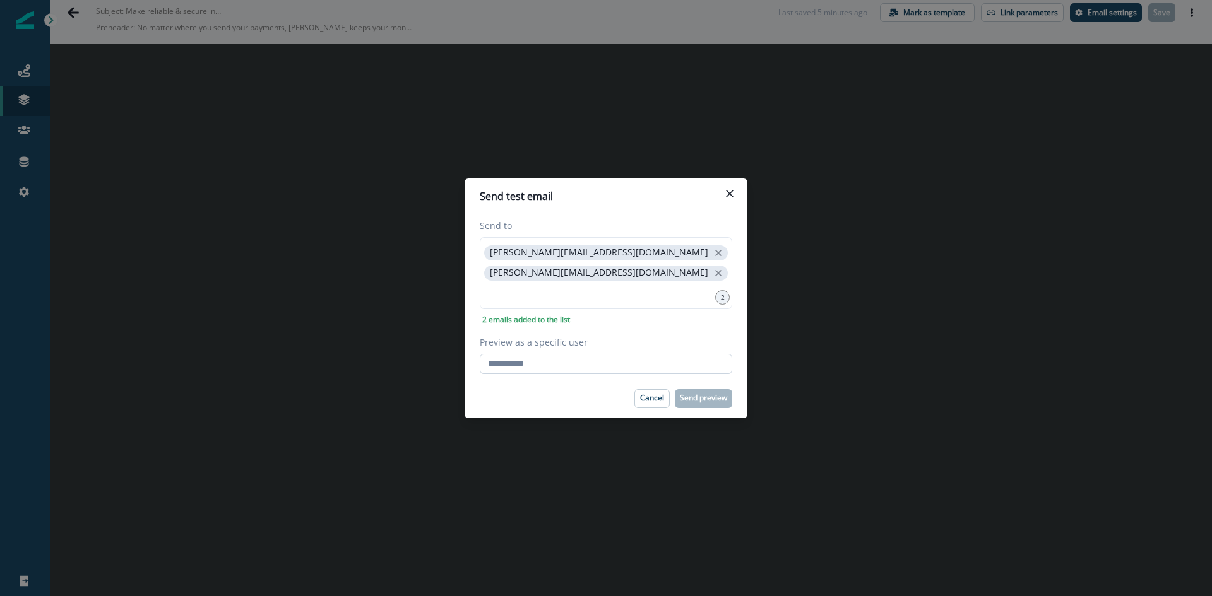
click at [533, 354] on input "Preview as a specific user" at bounding box center [606, 364] width 252 height 20
type input "**********"
click at [688, 388] on footer "Cancel Send preview" at bounding box center [605, 398] width 283 height 39
click at [695, 400] on p "Send preview" at bounding box center [703, 398] width 47 height 9
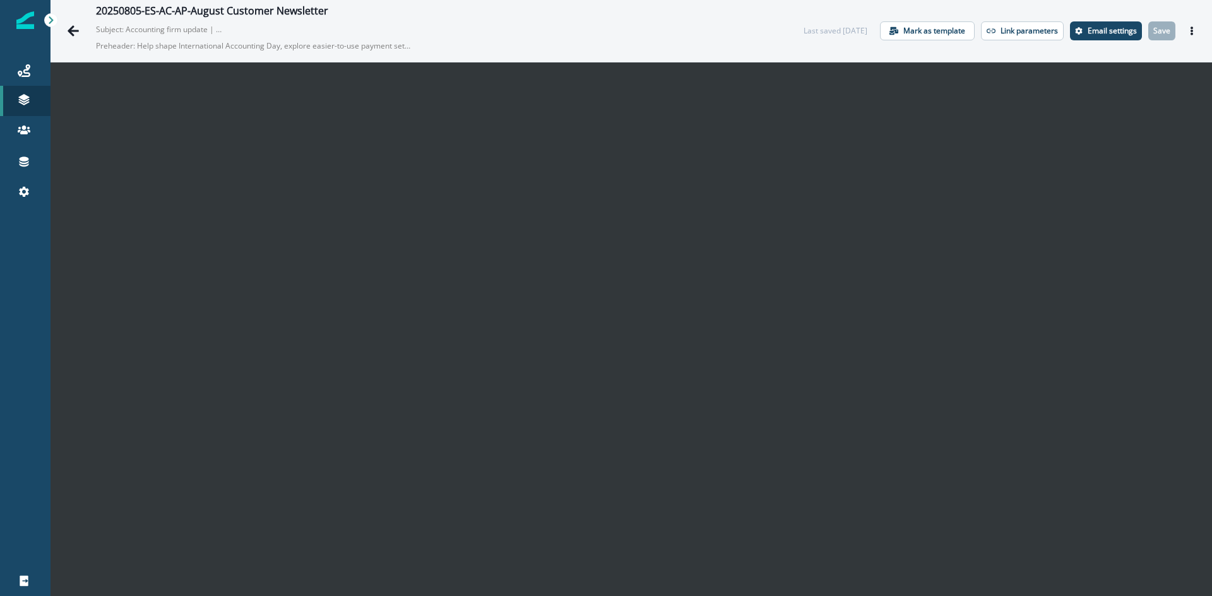
click at [1194, 30] on div "20250805-ES-AC-AP-August Customer Newsletter Subject: Accounting firm update | …" at bounding box center [630, 31] width 1161 height 62
click at [1187, 33] on icon "Actions" at bounding box center [1191, 31] width 9 height 9
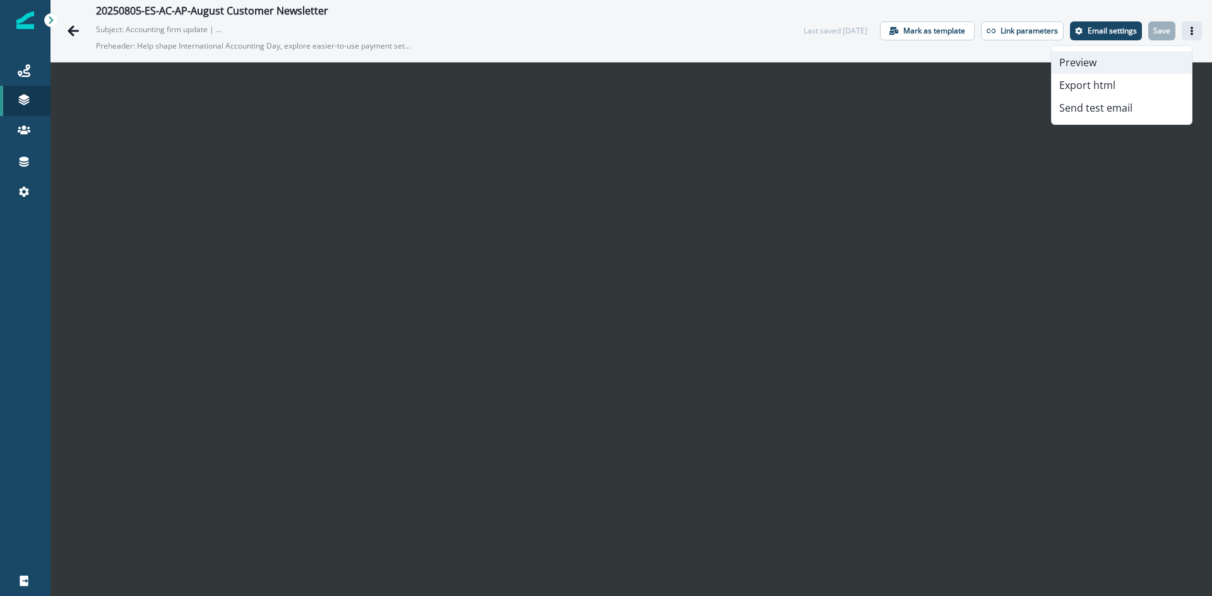
click at [1100, 69] on button "Preview" at bounding box center [1121, 62] width 140 height 23
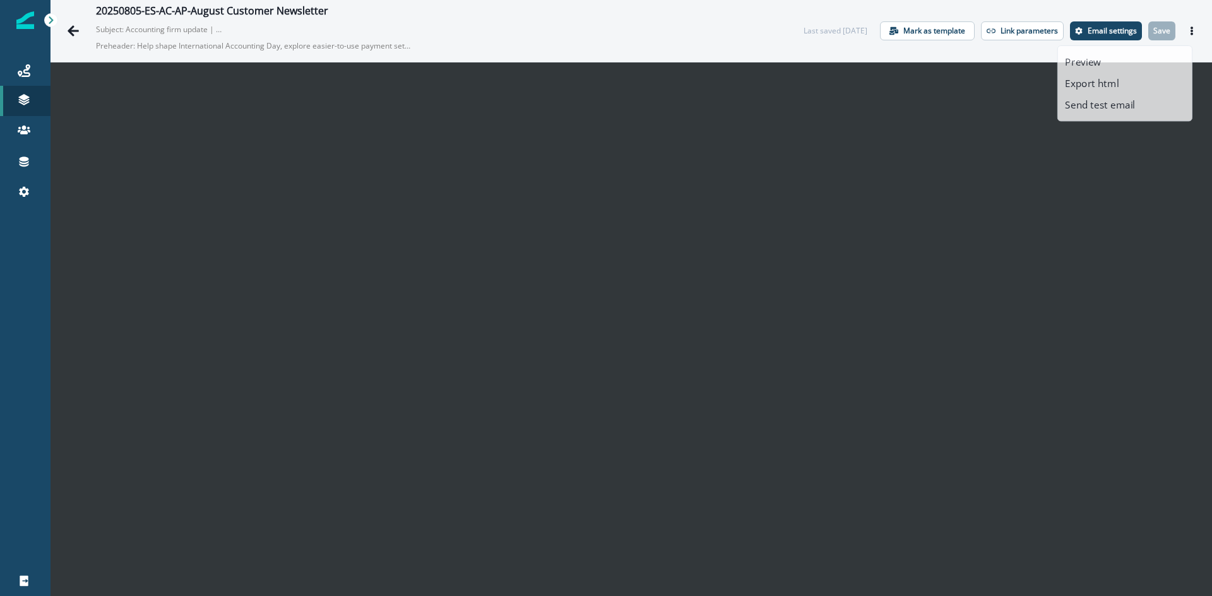
scroll to position [18, 0]
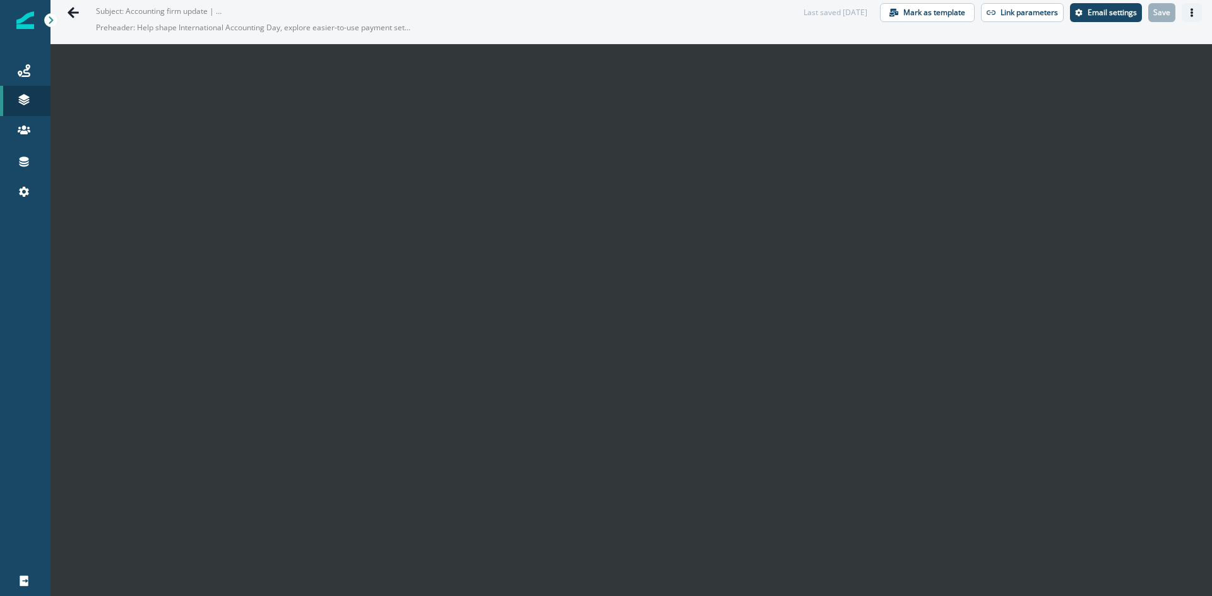
click at [1187, 15] on icon "Actions" at bounding box center [1191, 12] width 9 height 9
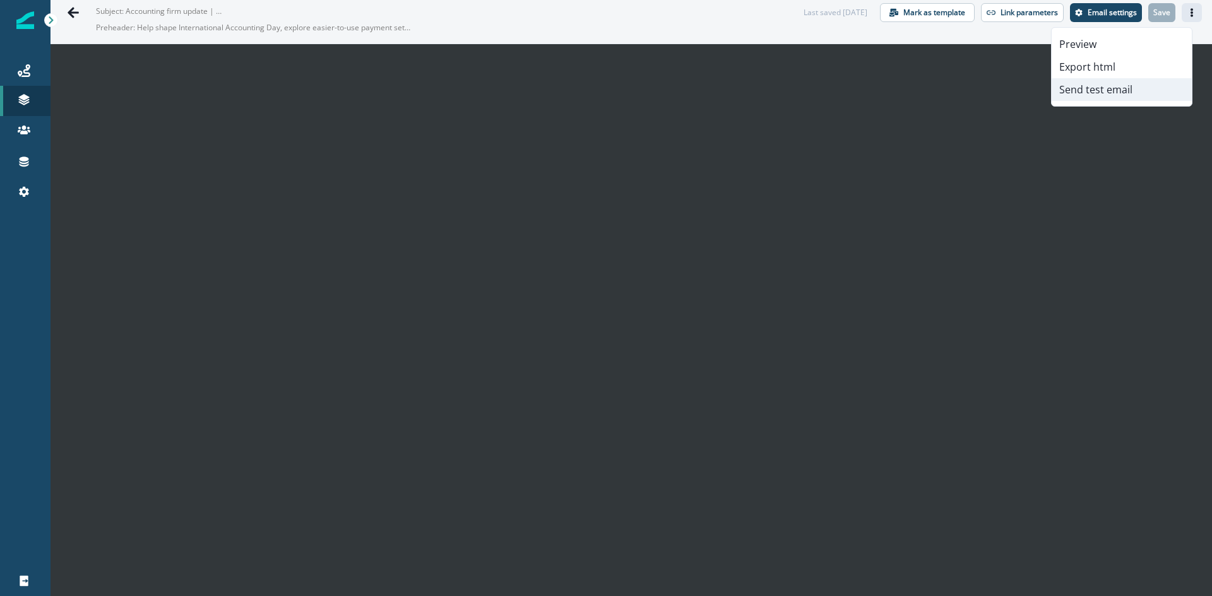
click at [1077, 86] on button "Send test email" at bounding box center [1121, 89] width 140 height 23
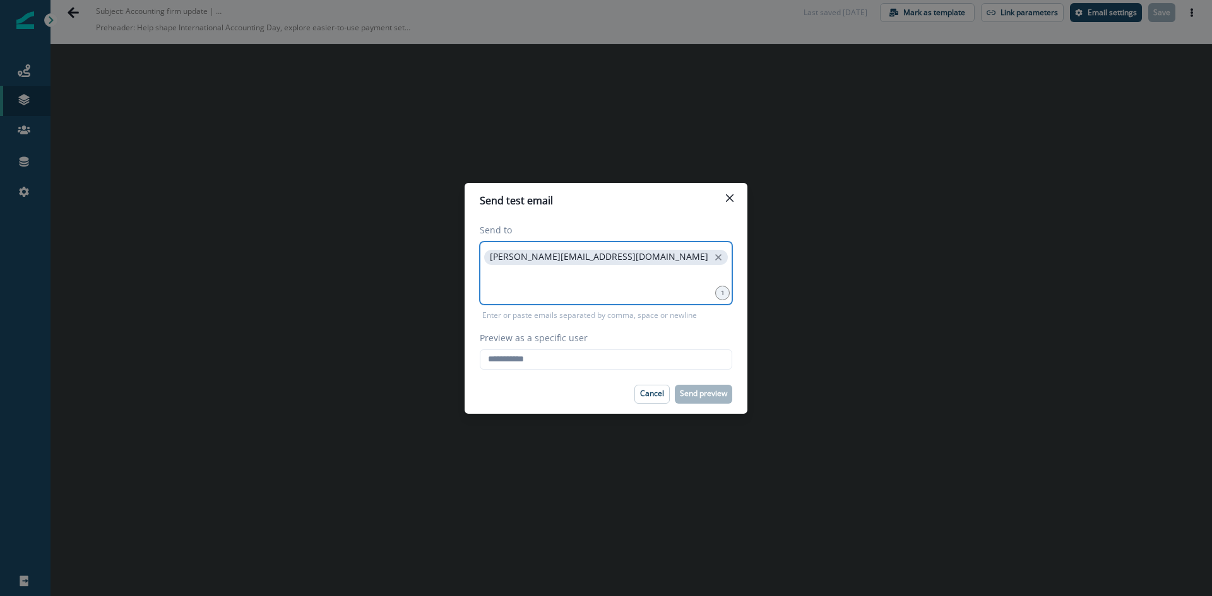
click at [505, 282] on input at bounding box center [605, 283] width 249 height 25
click at [523, 367] on input "Preview as a specific user" at bounding box center [606, 360] width 252 height 20
type input "**********"
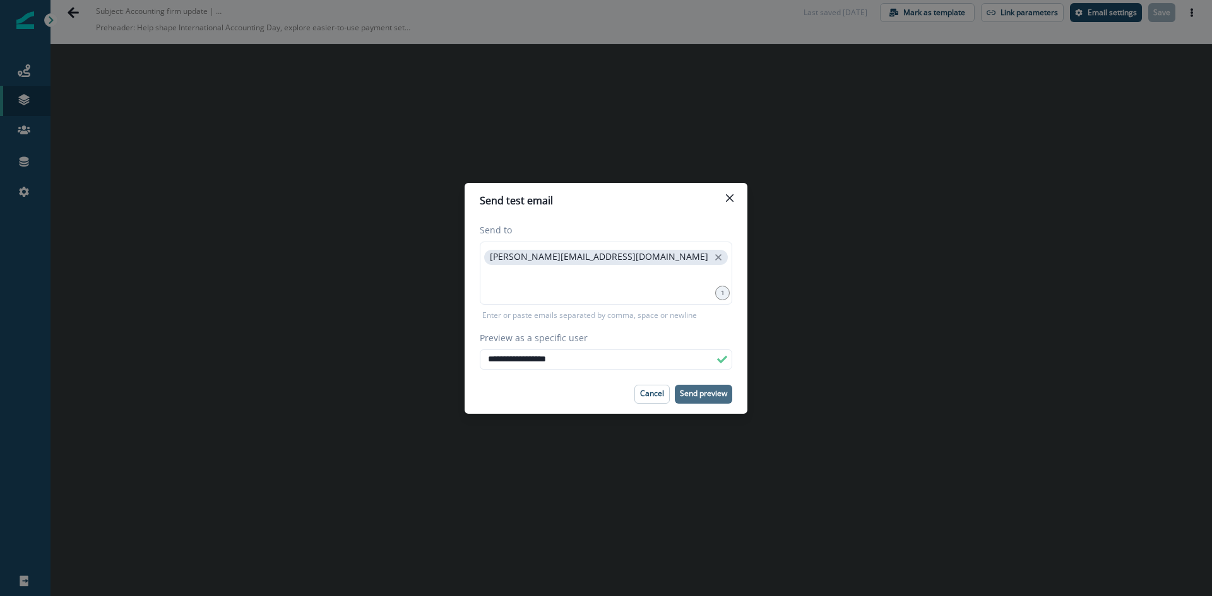
click at [688, 390] on p "Send preview" at bounding box center [703, 393] width 47 height 9
